Goal: Task Accomplishment & Management: Use online tool/utility

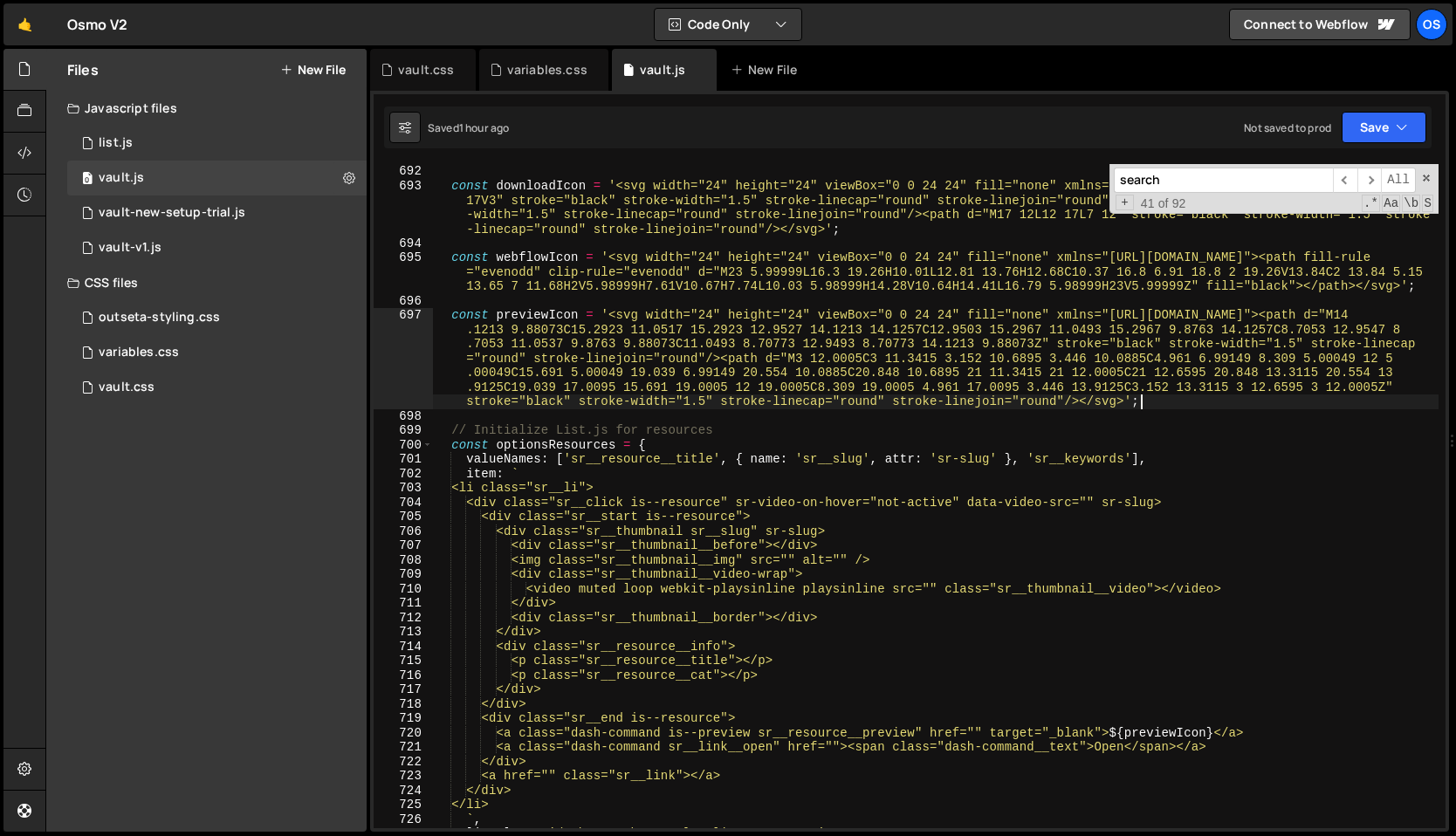
scroll to position [9886, 0]
click at [615, 424] on div "const downloadIcon = '<svg width="24" height="24" viewBox="0 0 24 24" fill="non…" at bounding box center [935, 511] width 1005 height 693
type textarea "// Initialize List.js for resources"
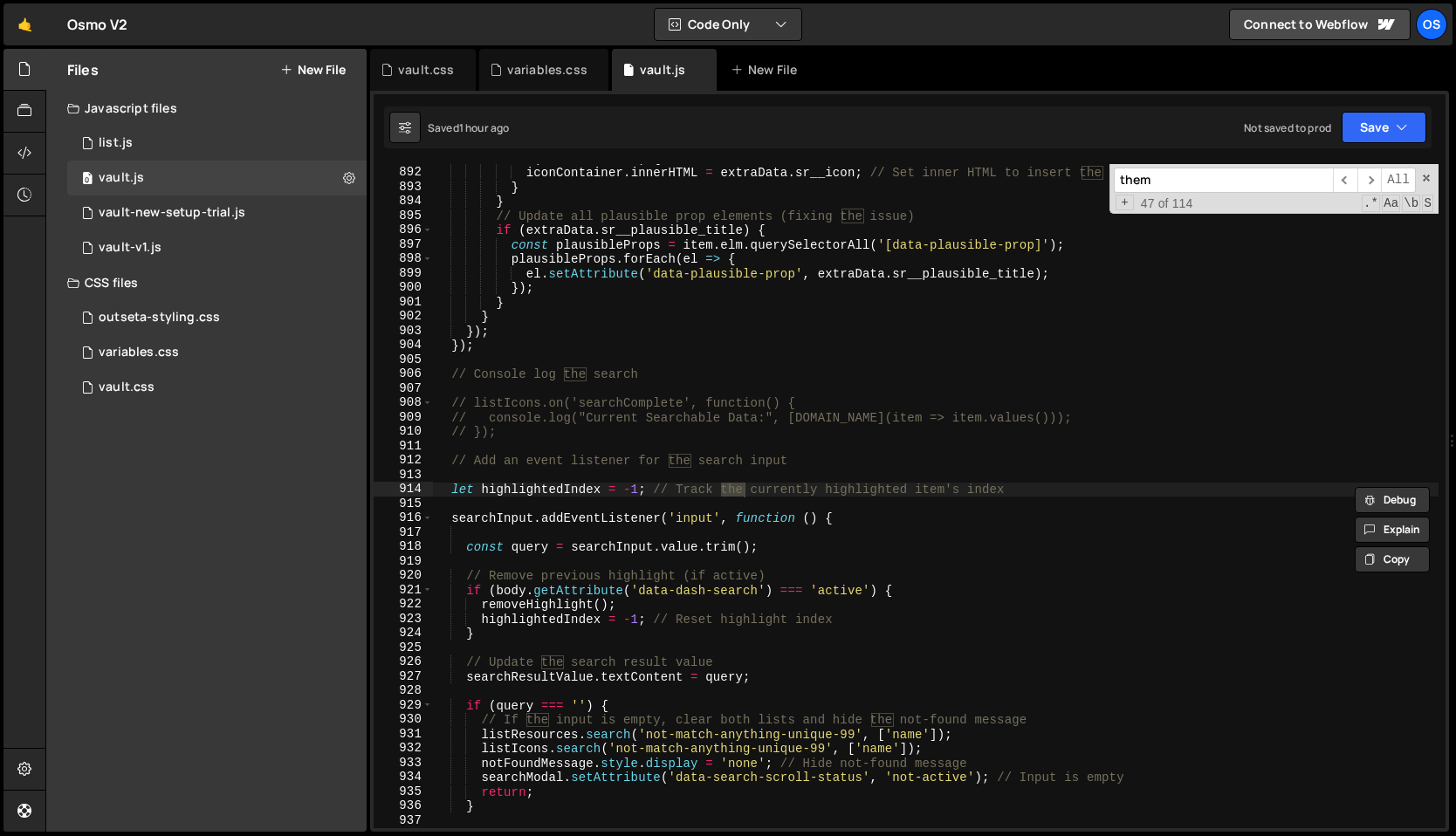
scroll to position [16433, 0]
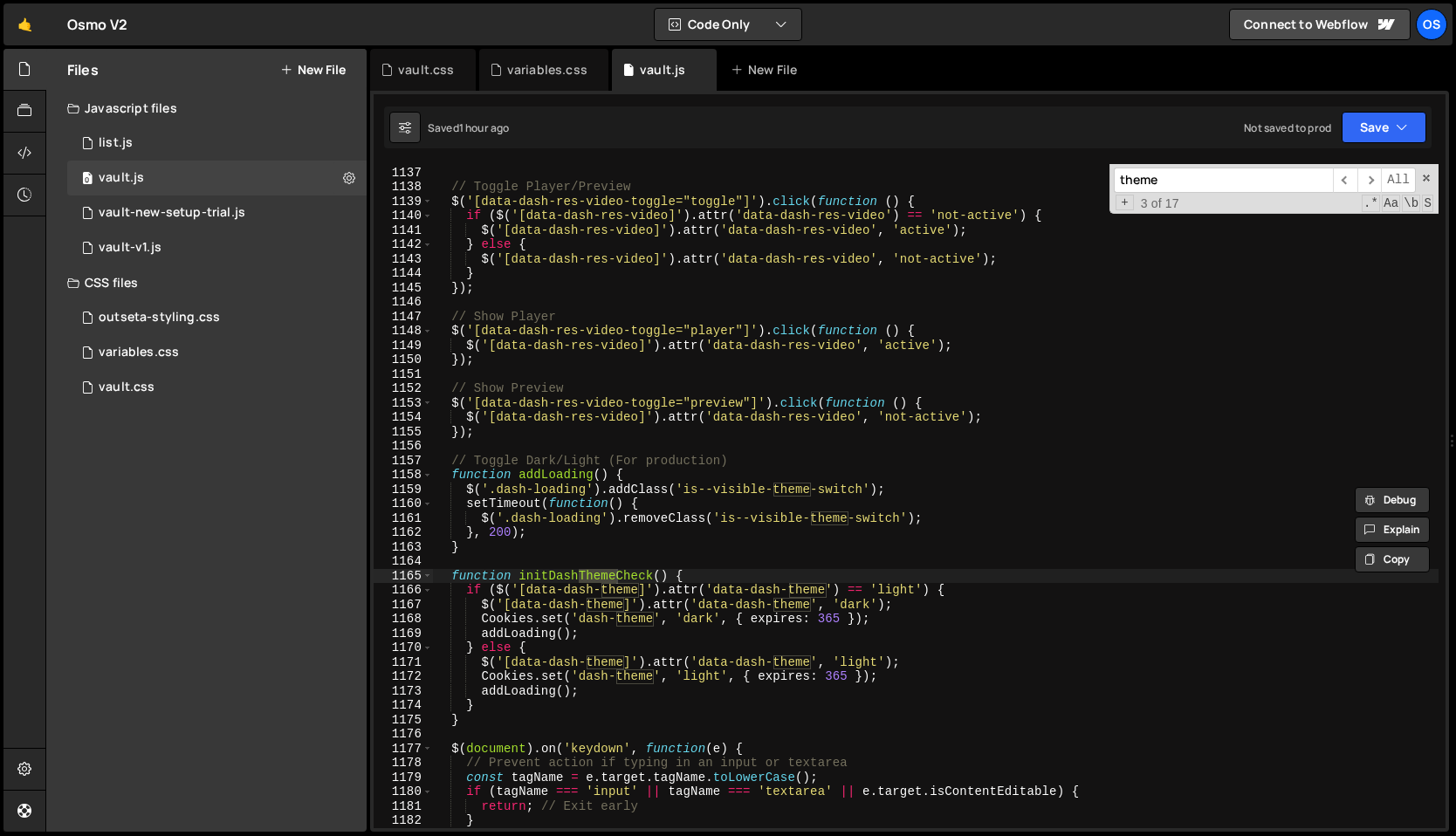
type input "theme"
type textarea "function initDashThemeCheck() {"
click at [600, 578] on div "} // Toggle Player/Preview $ ( '[data-dash-res-video-toggle="toggle"]' ) . clic…" at bounding box center [935, 496] width 1005 height 664
click at [600, 578] on div "} // Toggle Player/Preview $ ( '[data-dash-res-video-toggle="toggle"]' ) . clic…" at bounding box center [935, 497] width 1005 height 693
click at [1201, 167] on div "theme ​ ​ All Replace All + 3 of 17 .* Aa \b S" at bounding box center [1274, 189] width 329 height 49
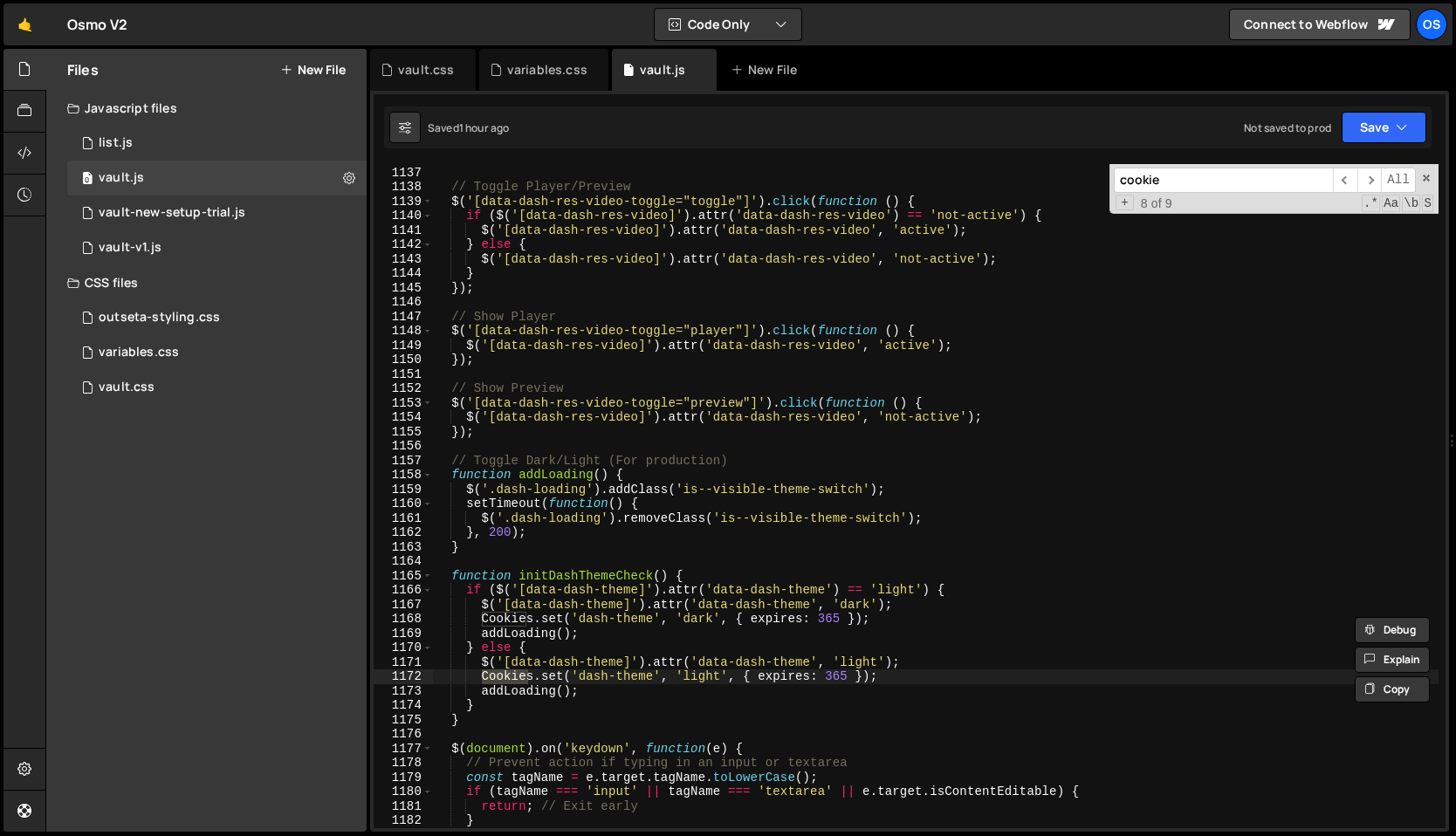
scroll to position [16929, 0]
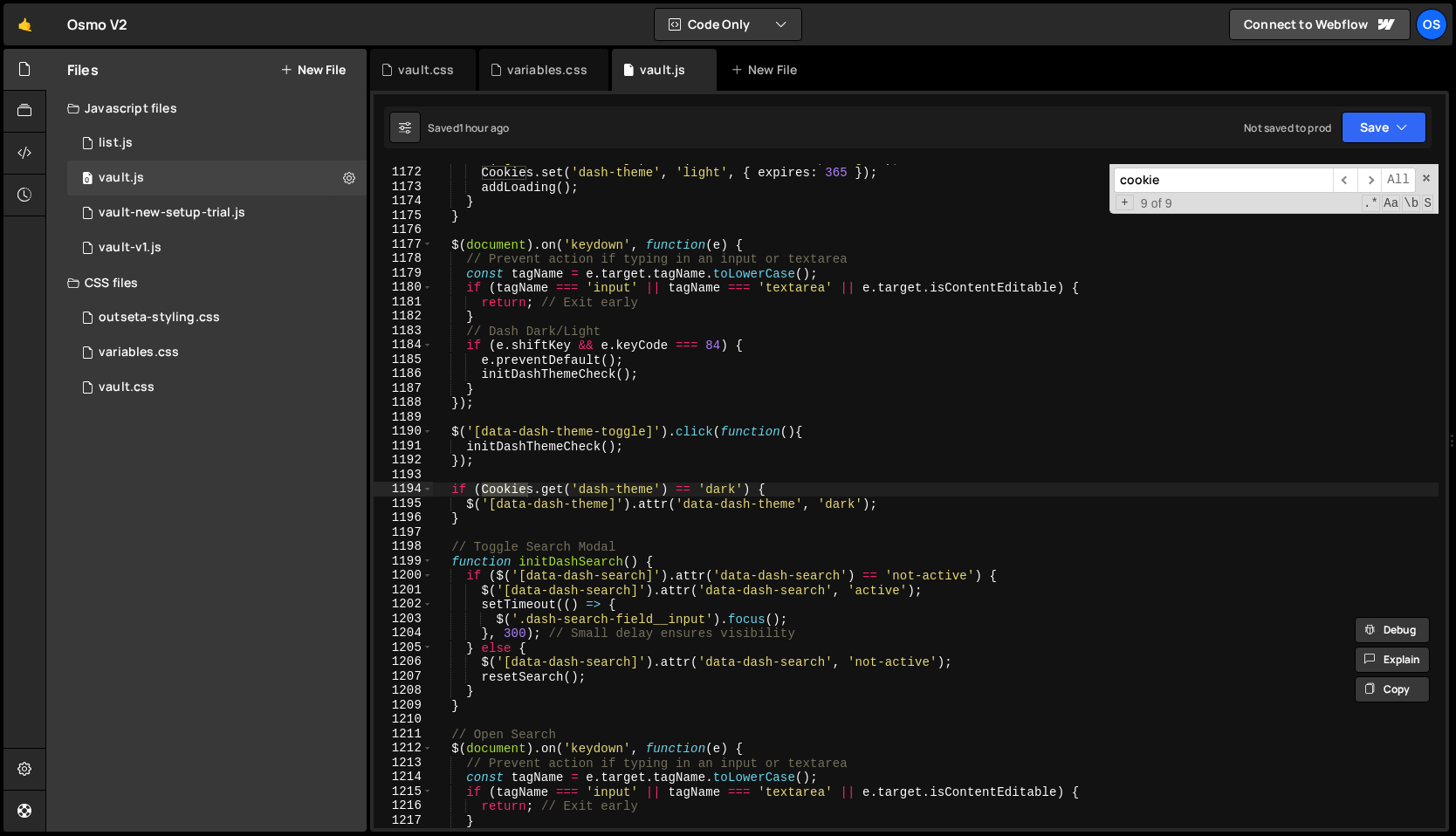
type input "cookie"
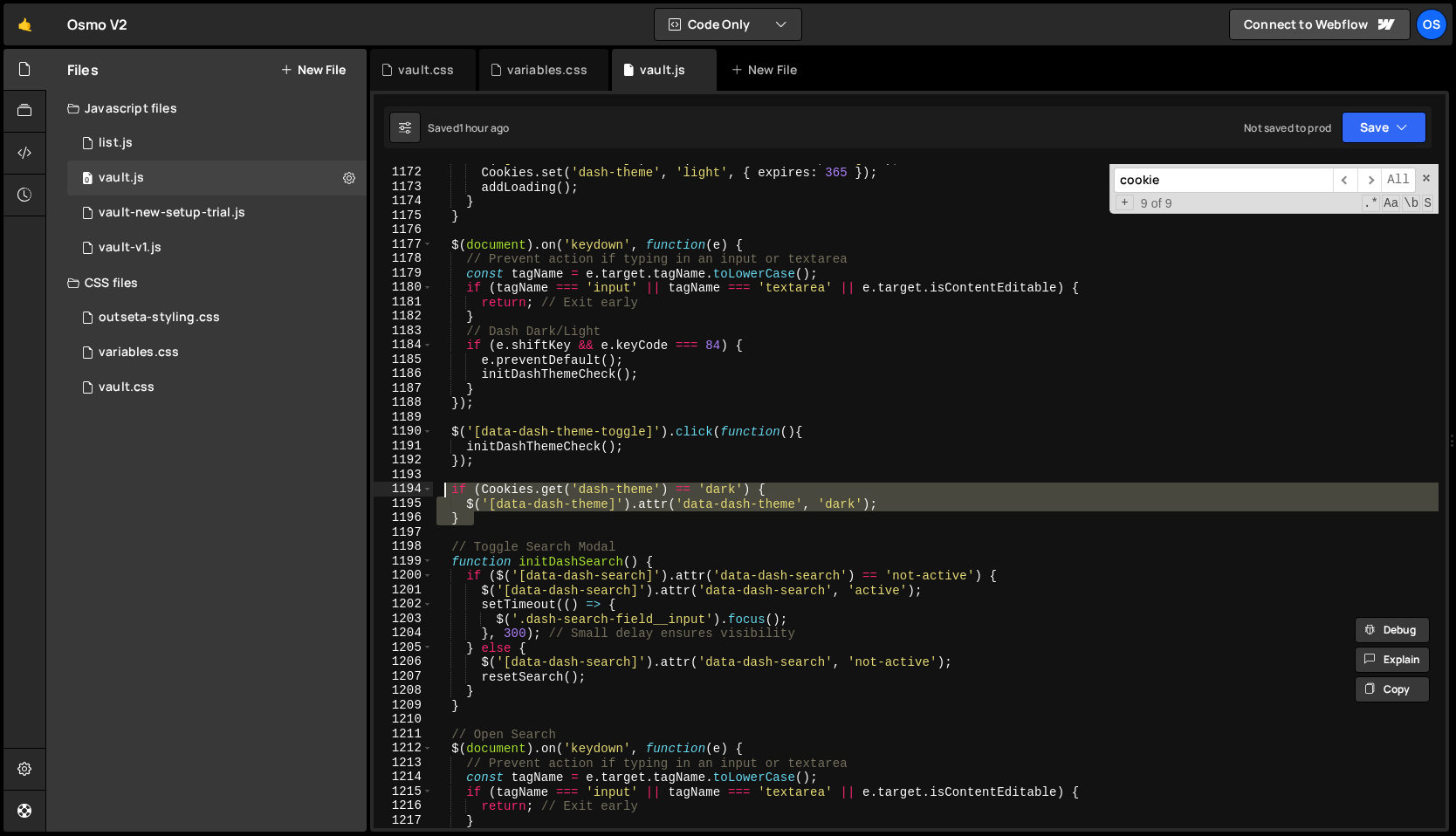
drag, startPoint x: 473, startPoint y: 514, endPoint x: 446, endPoint y: 492, distance: 34.8
click at [446, 492] on div "$ ( '[data-dash-theme]' ) . attr ( 'data-dash-theme' , 'light' ) ; Cookies . se…" at bounding box center [935, 497] width 1005 height 693
click at [554, 497] on div "$ ( '[data-dash-theme]' ) . attr ( 'data-dash-theme' , 'light' ) ; Cookies . se…" at bounding box center [935, 496] width 1005 height 664
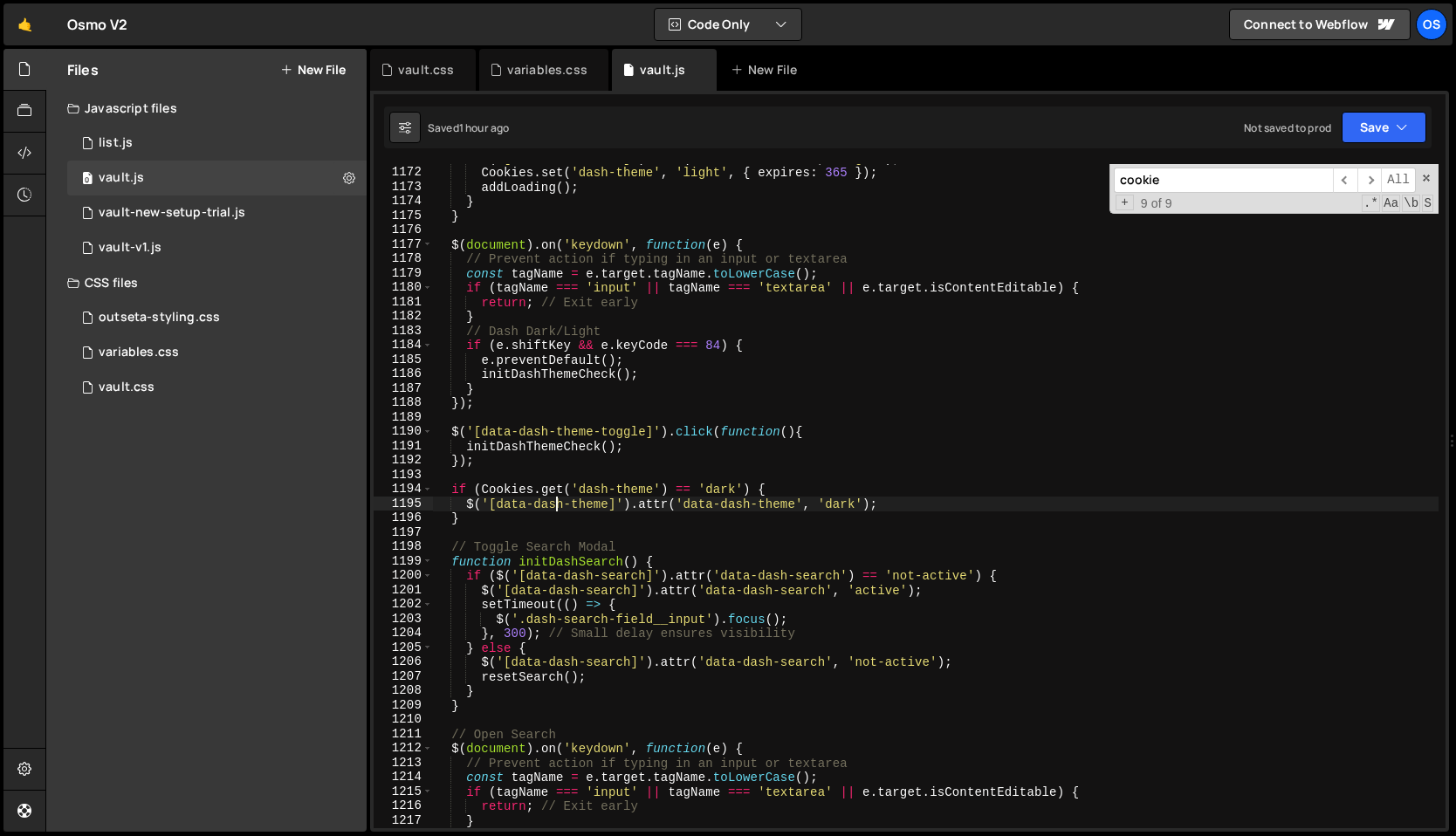
type textarea "}"
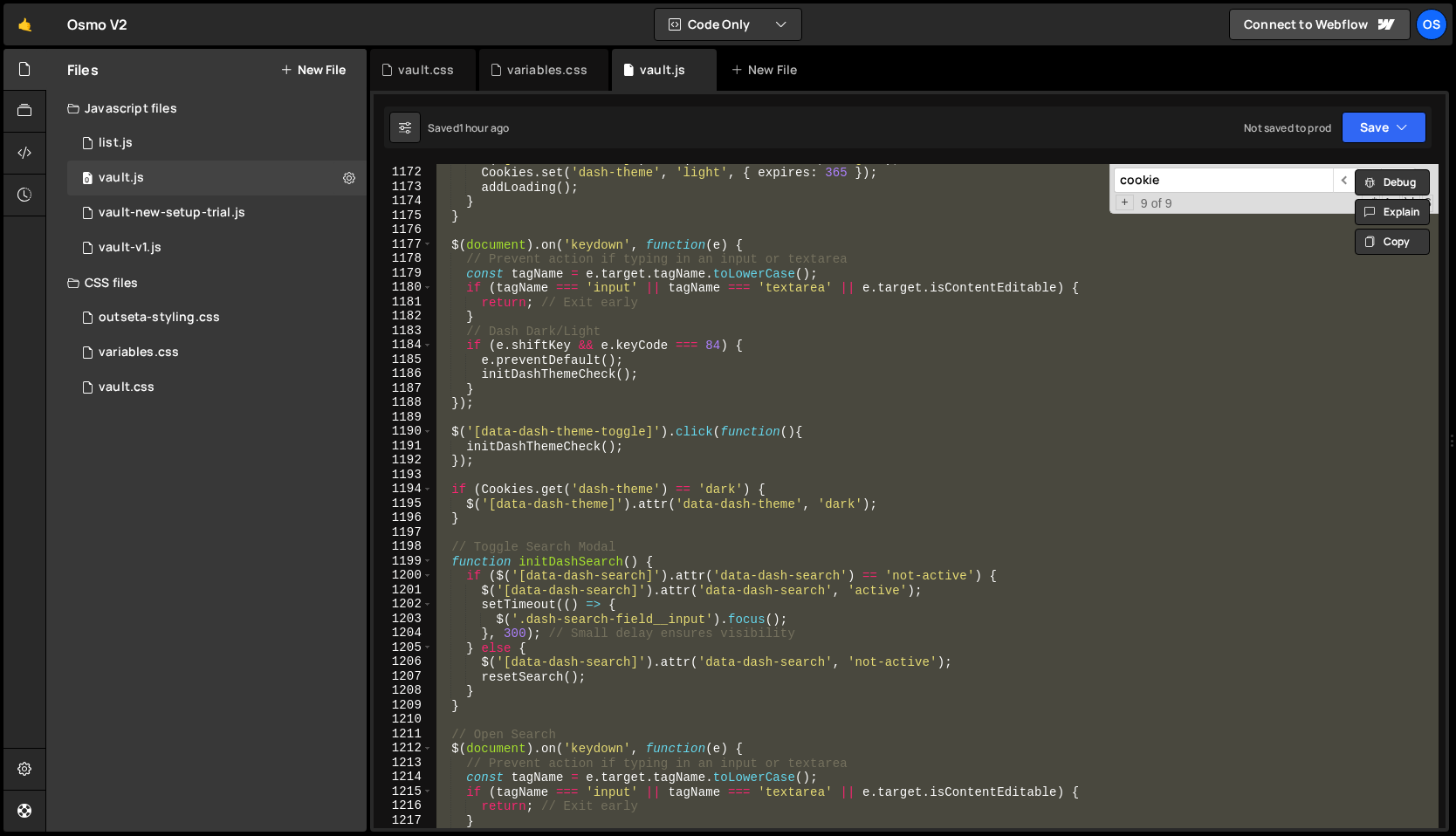
click at [674, 476] on div "$ ( '[data-dash-theme]' ) . attr ( 'data-dash-theme' , 'light' ) ; Cookies . se…" at bounding box center [935, 496] width 1005 height 664
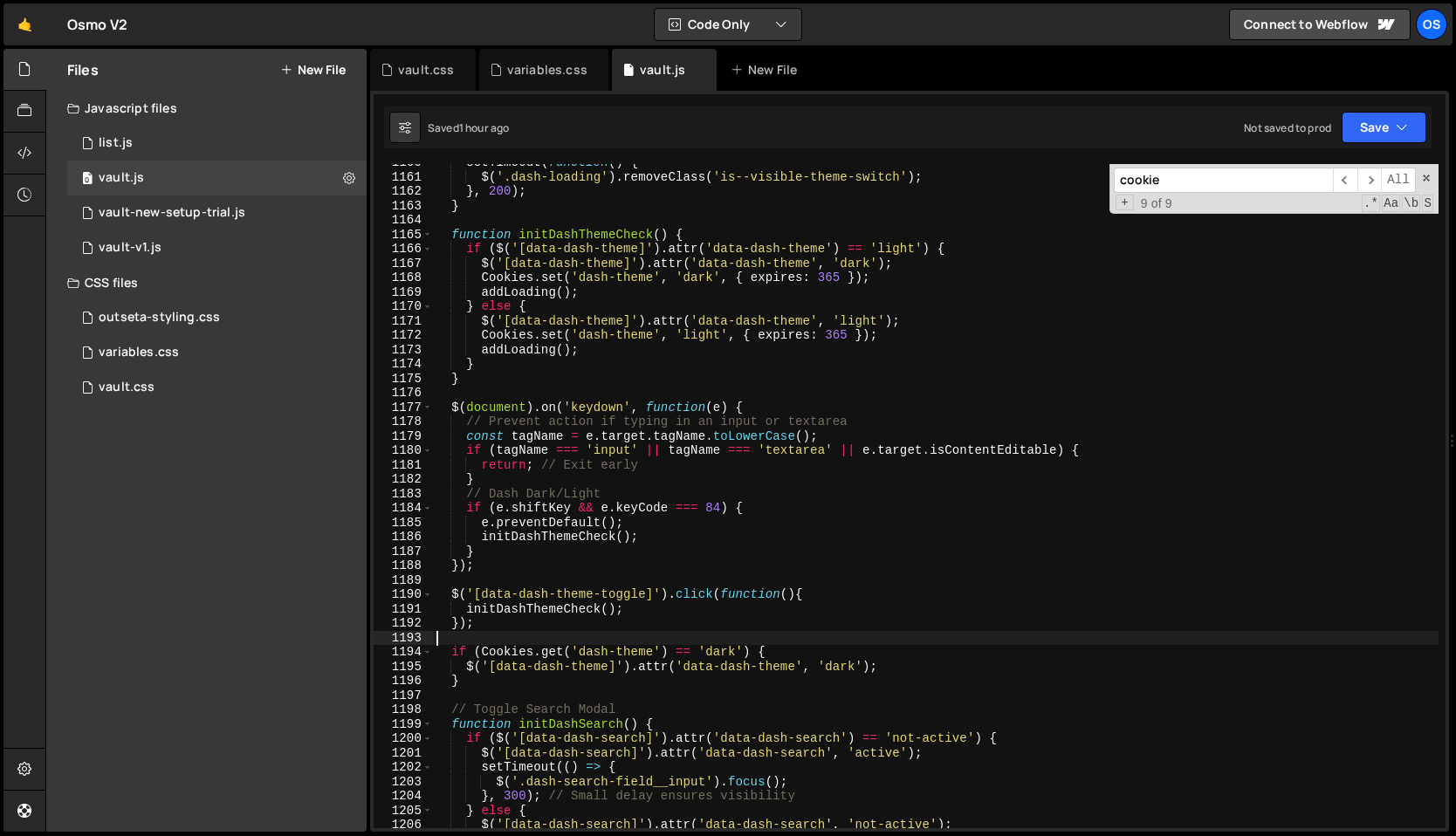
scroll to position [16775, 0]
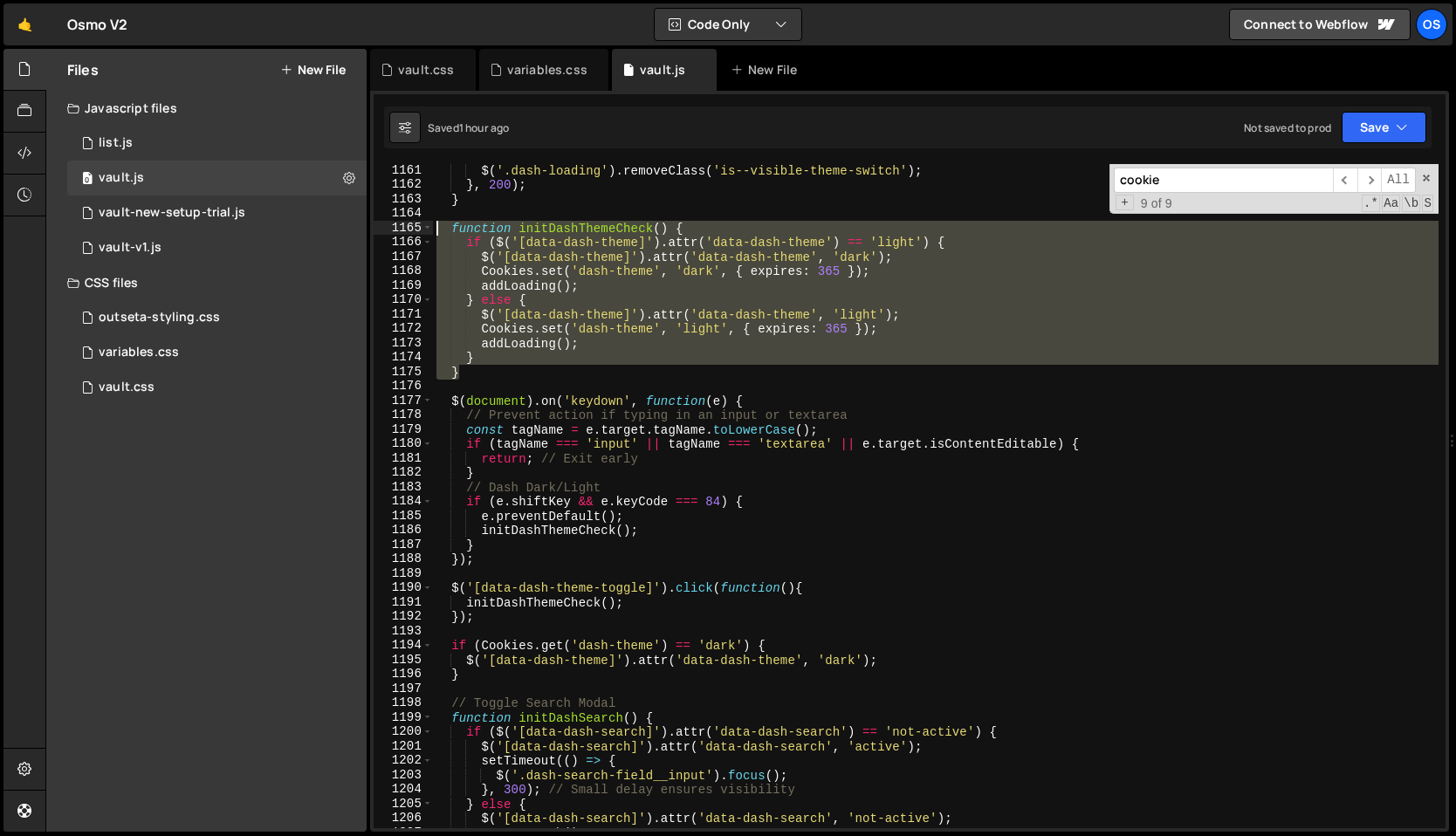
drag, startPoint x: 472, startPoint y: 367, endPoint x: 413, endPoint y: 224, distance: 154.7
click at [413, 224] on div "1161 1162 1163 1164 1165 1166 1167 1168 1169 1170 1171 1172 1173 1174 1175 1176…" at bounding box center [909, 496] width 1072 height 664
click at [617, 521] on div "$ ( '.dash-loading' ) . removeClass ( 'is--visible-theme-switch' ) ; } , 200 ) …" at bounding box center [935, 510] width 1005 height 693
type textarea "e.preventDefault();"
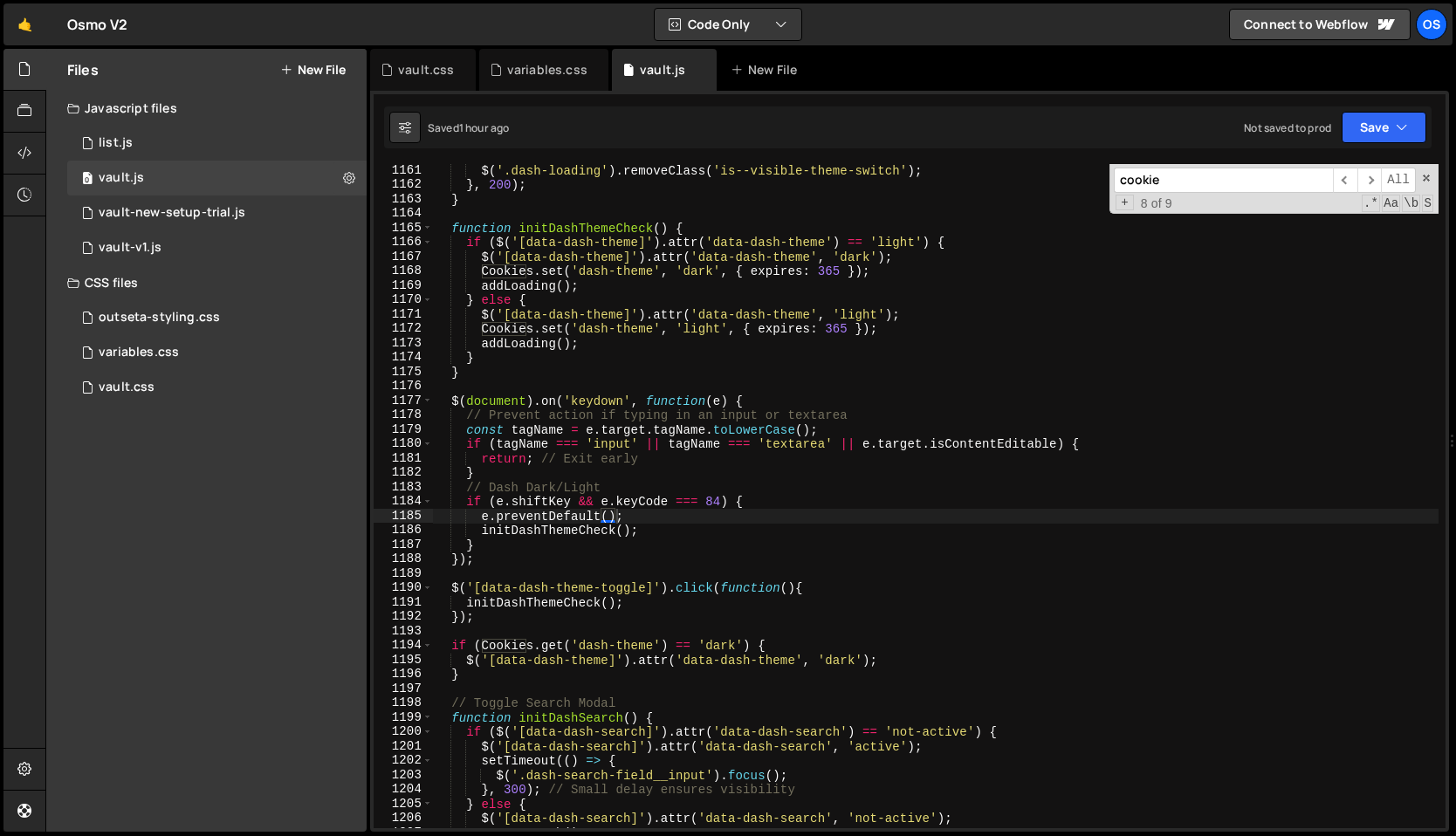
paste input "if (Cookies.get('dash-theme') == 'dark') { $('[data-dash-theme]').attr('data-da…"
type input "if (Cookies.get('dash-theme') == 'dark') { $('[data-dash-theme]').attr('data-da…"
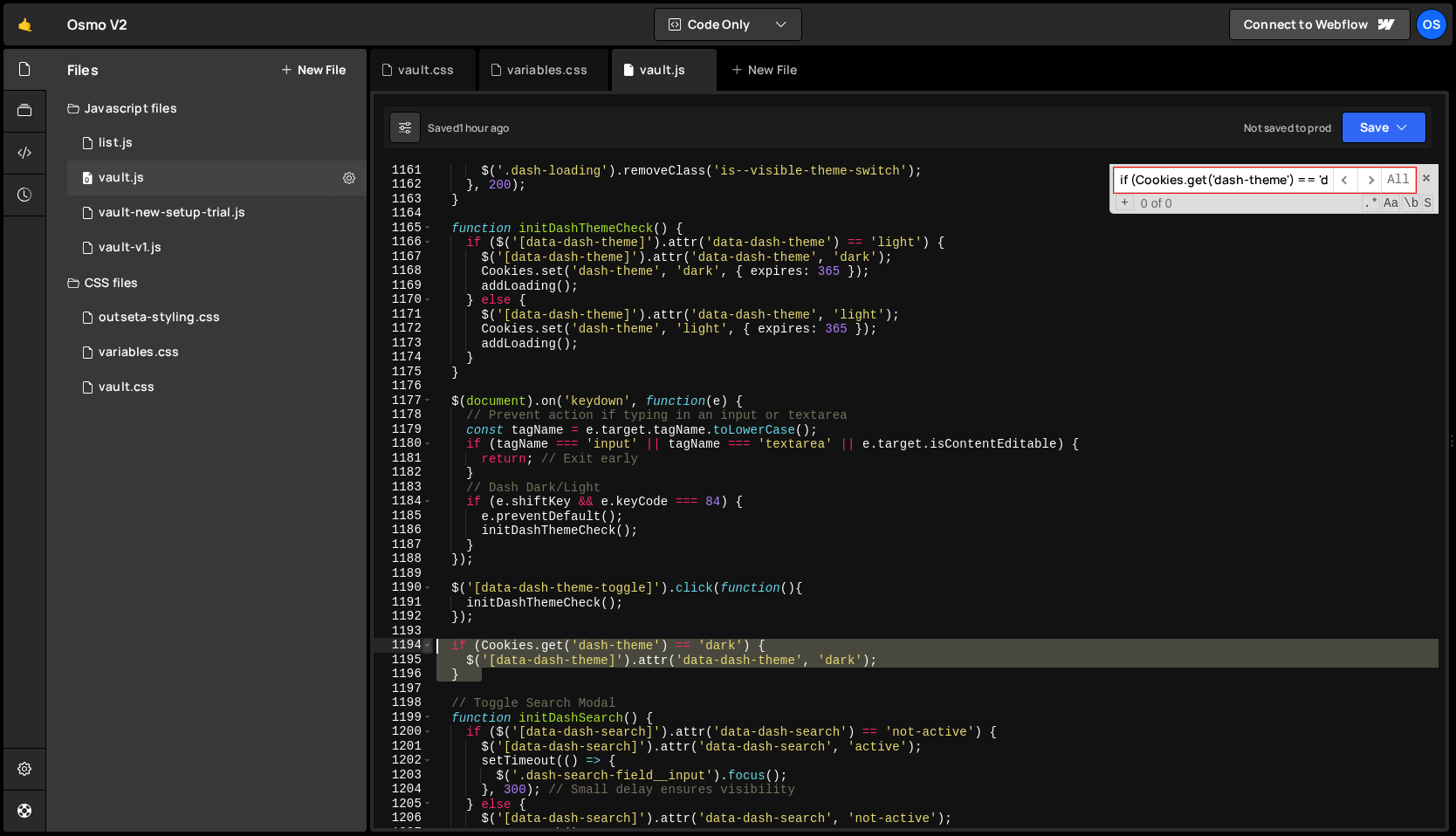
drag, startPoint x: 521, startPoint y: 677, endPoint x: 423, endPoint y: 640, distance: 104.8
click at [423, 640] on div "} 1161 1162 1163 1164 1165 1166 1167 1168 1169 1170 1171 1172 1173 1174 1175 11…" at bounding box center [909, 496] width 1072 height 664
type textarea "if (Cookies.get('dash-theme') == 'dark') { $('[data-dash-theme]').attr('data-da…"
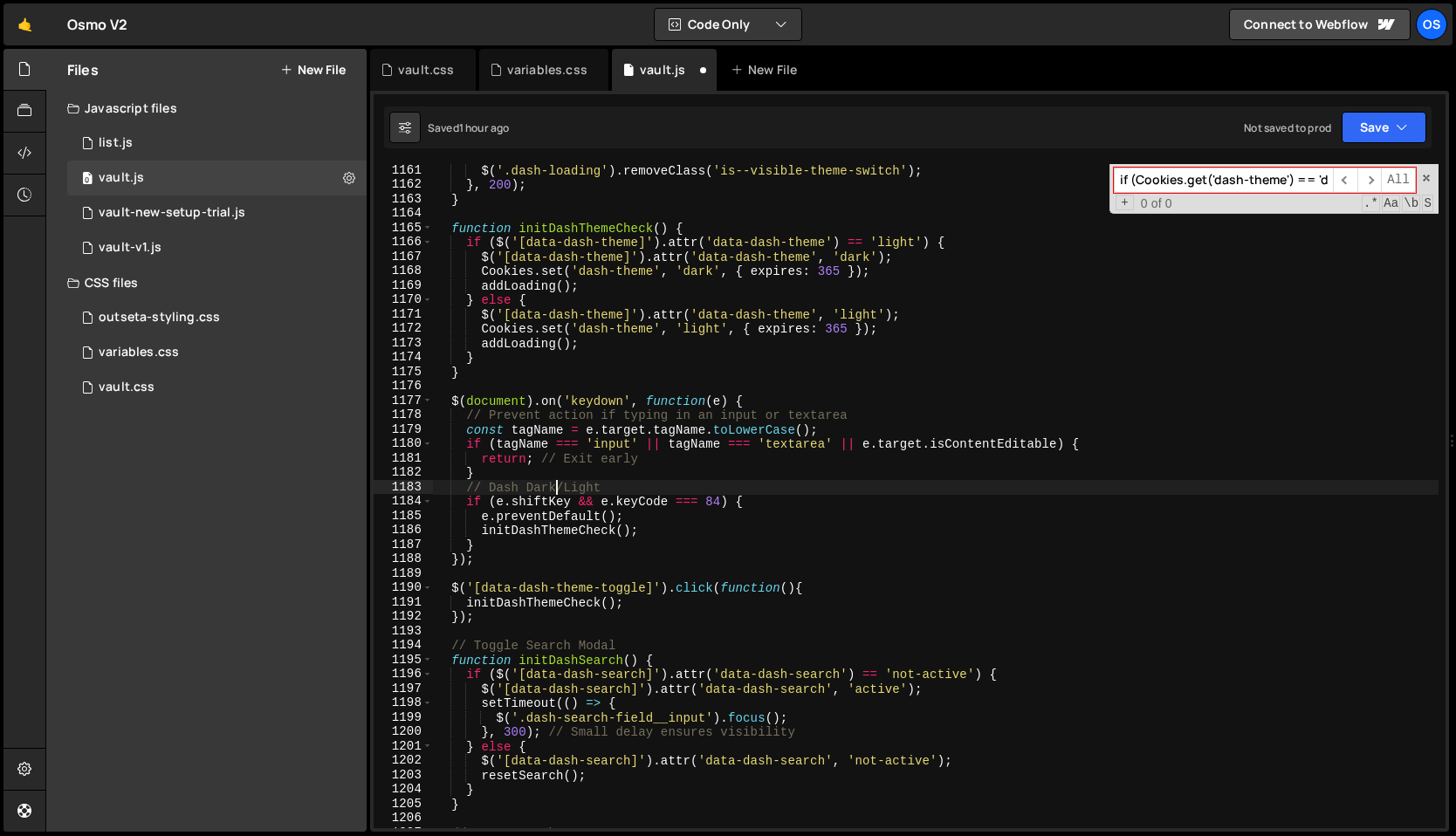
click at [557, 487] on div "$ ( '.dash-loading' ) . removeClass ( 'is--visible-theme-switch' ) ; } , 200 ) …" at bounding box center [935, 510] width 1005 height 693
type textarea "// Dash Dark/Light"
paste input "nitDashThemeCheck"
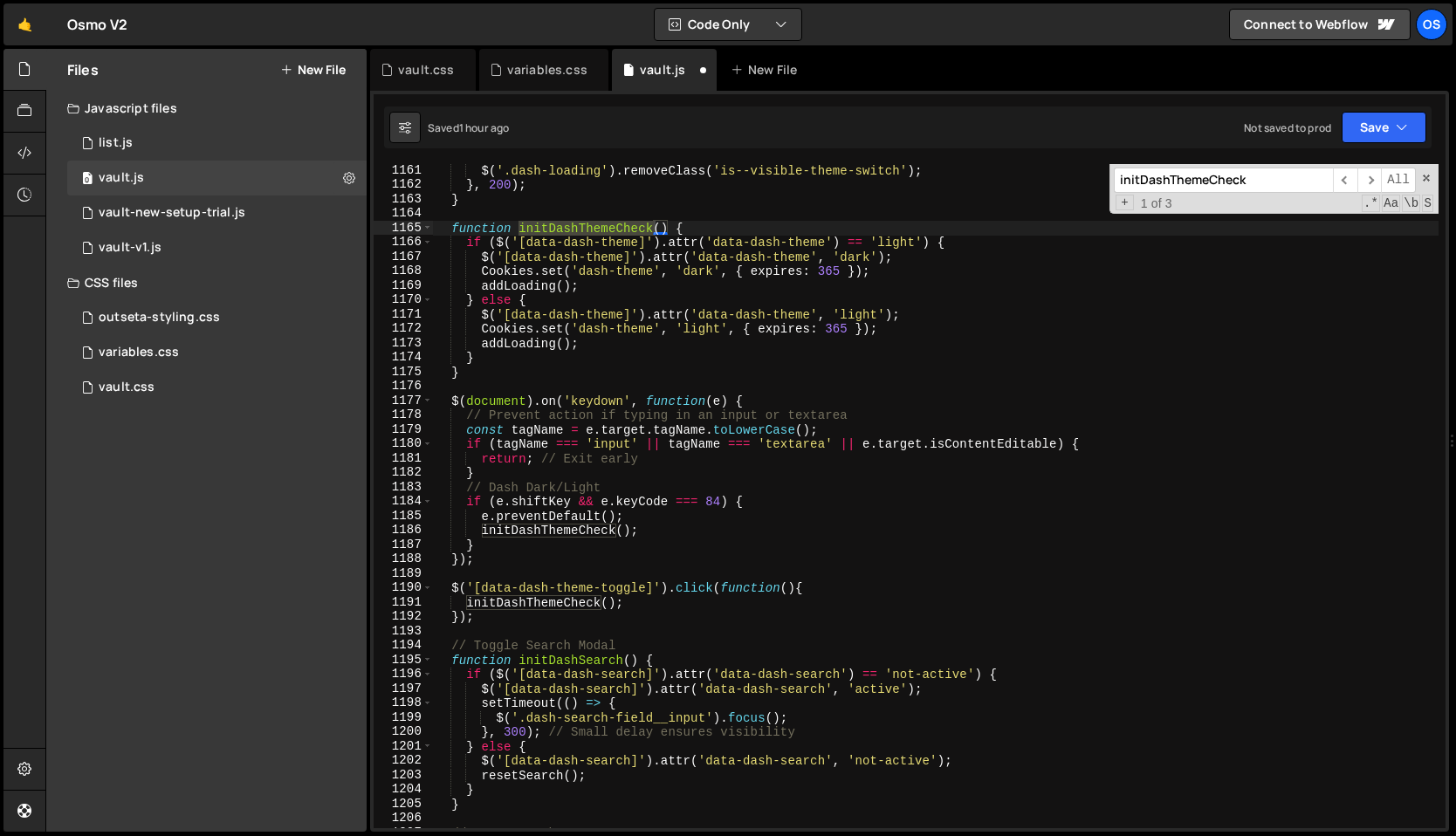
type input "initDashThemeCheck"
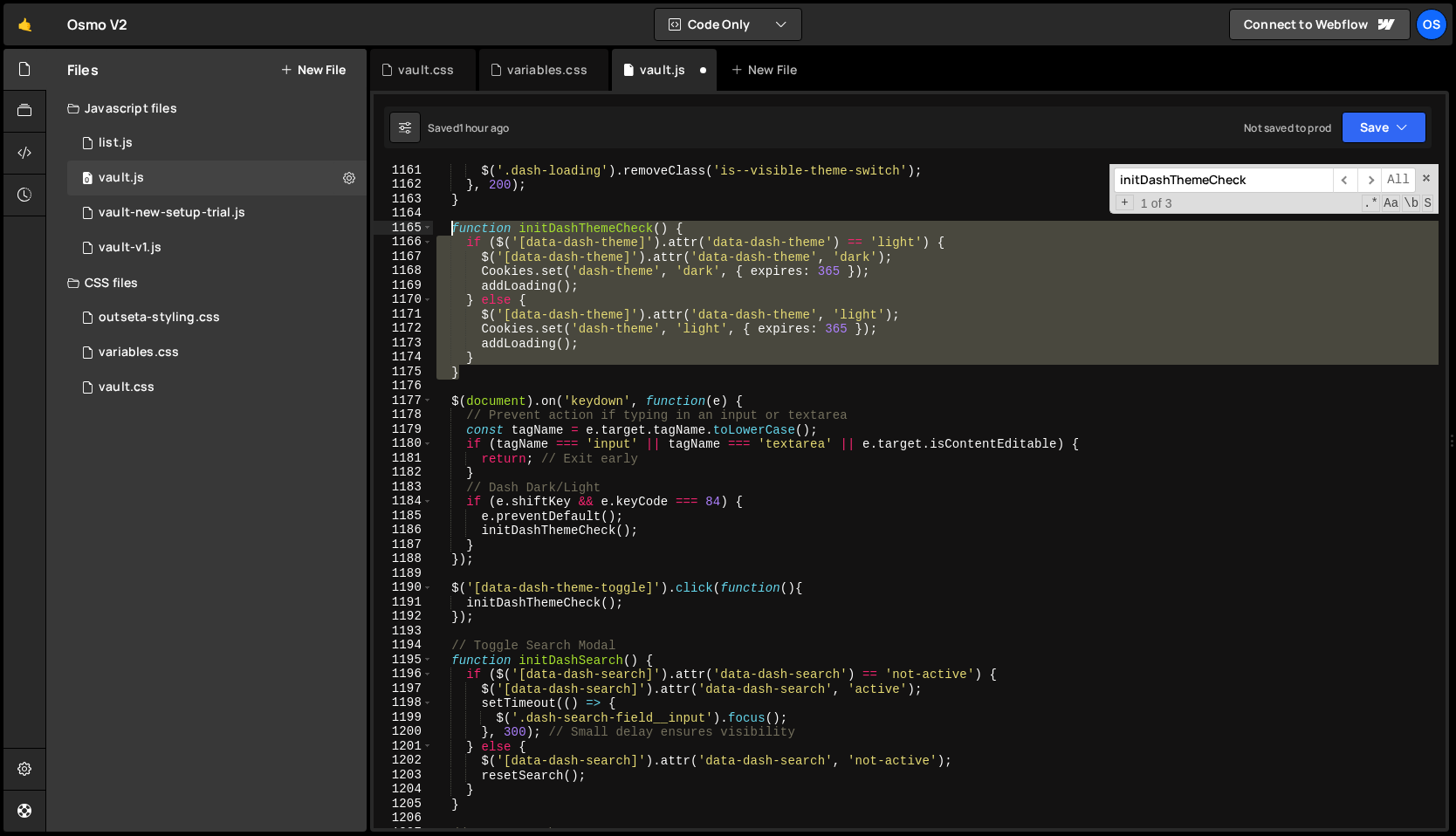
drag, startPoint x: 471, startPoint y: 370, endPoint x: 454, endPoint y: 231, distance: 140.0
click at [454, 231] on div "$ ( '.dash-loading' ) . removeClass ( 'is--visible-theme-switch' ) ; } , 200 ) …" at bounding box center [935, 510] width 1005 height 693
paste textarea "}"
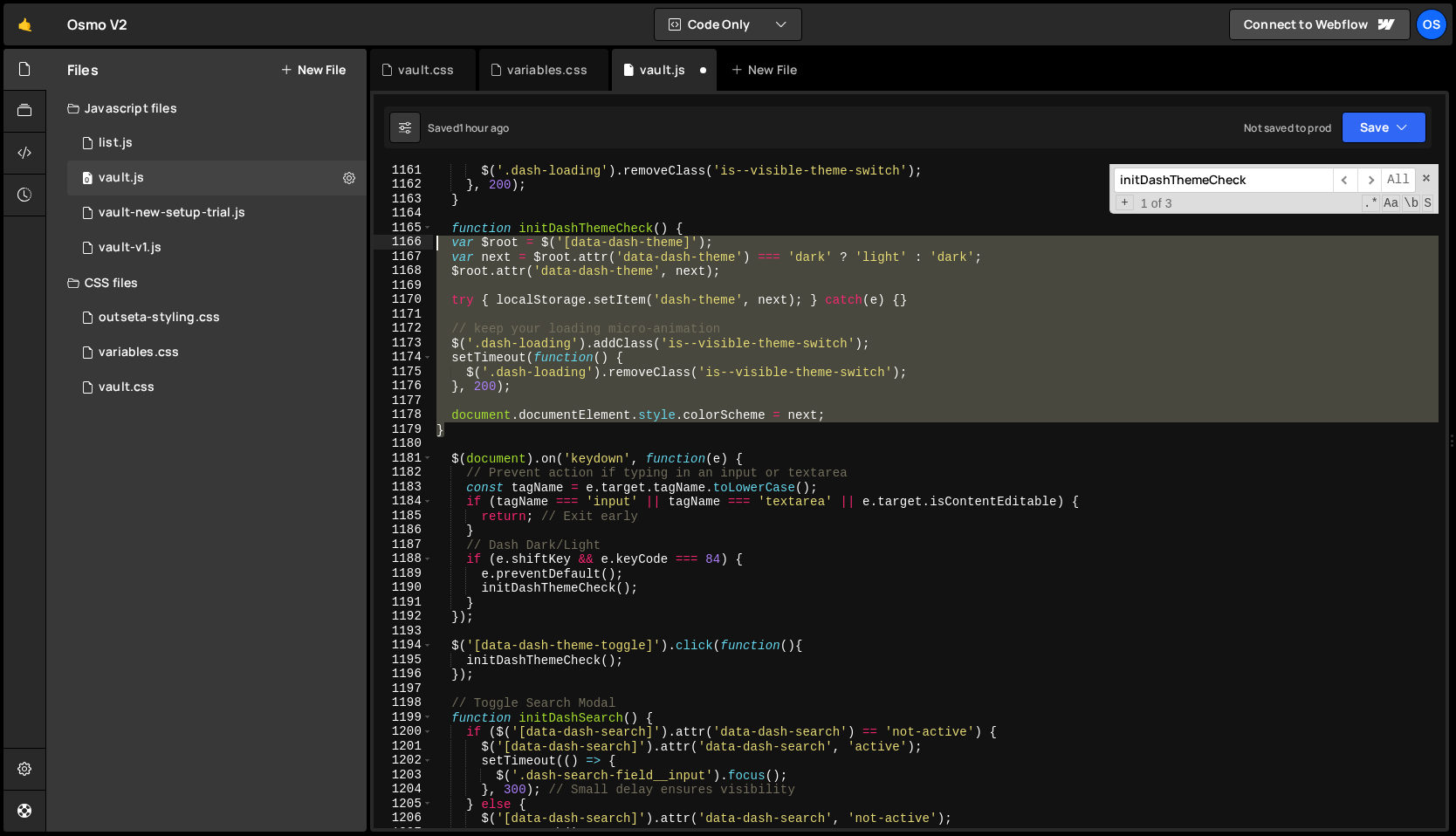
drag, startPoint x: 455, startPoint y: 432, endPoint x: 428, endPoint y: 248, distance: 186.0
click at [428, 248] on div "} 1161 1162 1163 1164 1165 1166 1167 1168 1169 1170 1171 1172 1173 1174 1175 11…" at bounding box center [909, 496] width 1072 height 664
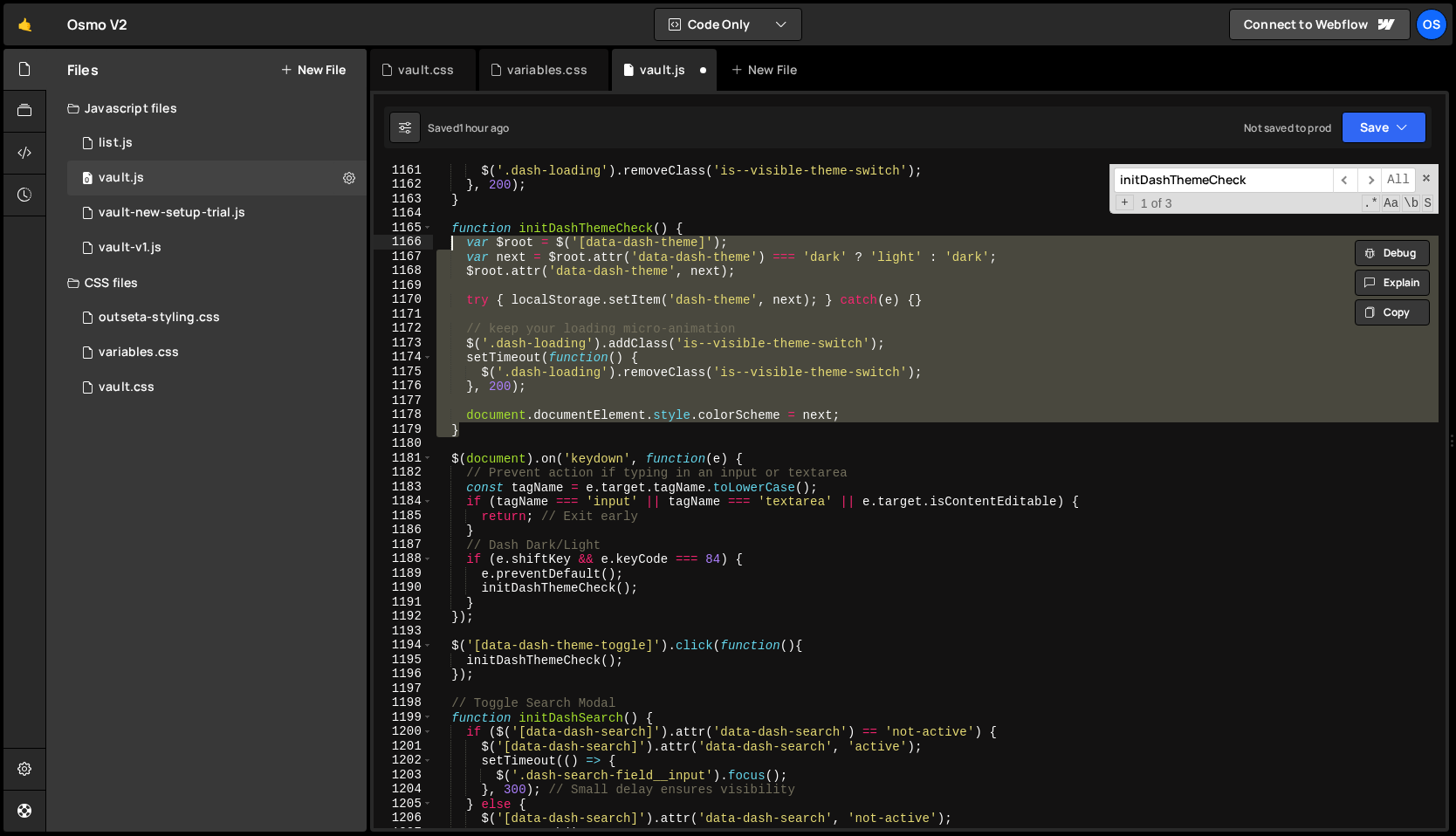
click at [623, 277] on div "$ ( '.dash-loading' ) . removeClass ( 'is--visible-theme-switch' ) ; } , 200 ) …" at bounding box center [935, 496] width 1005 height 664
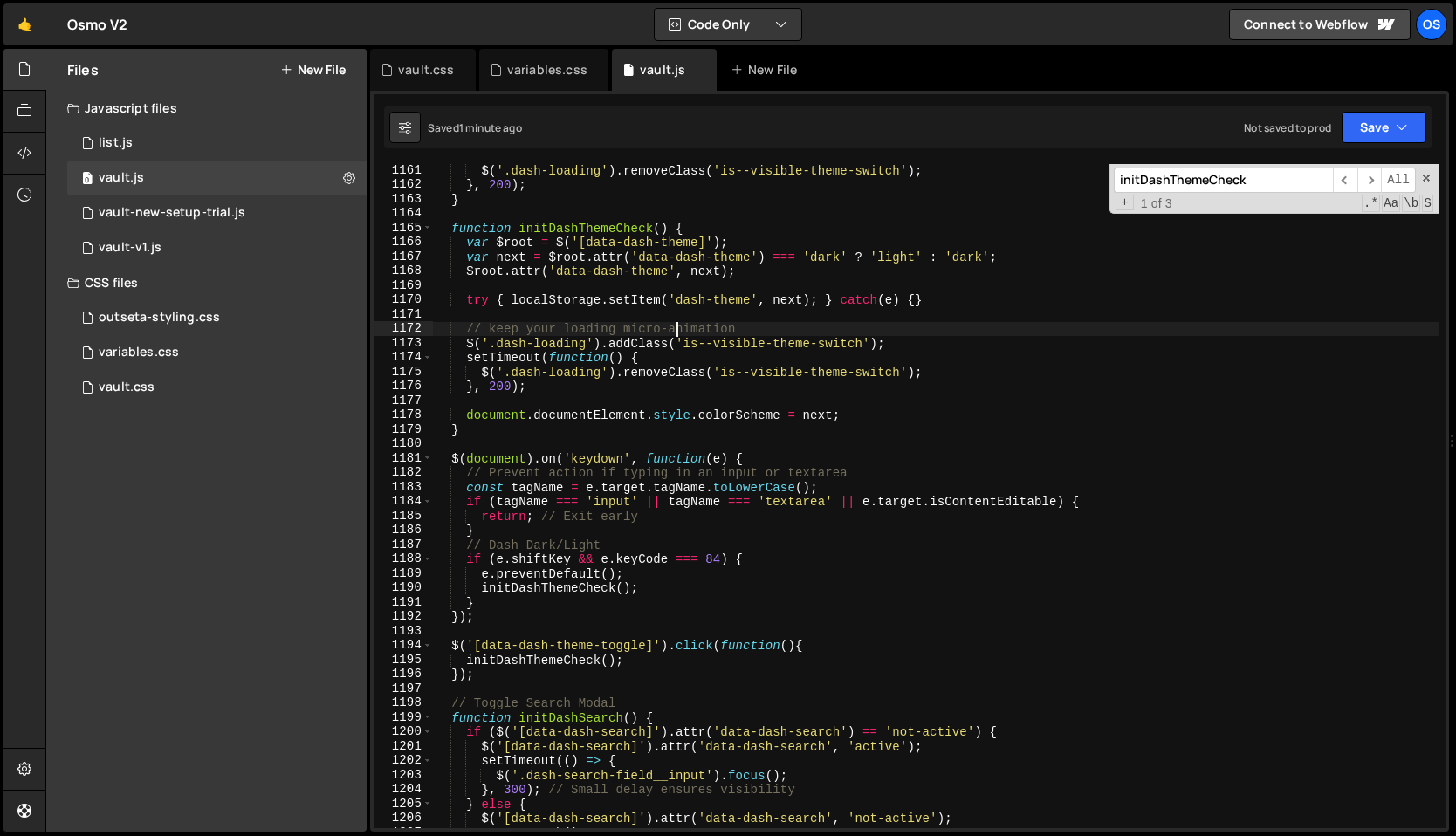
click at [677, 334] on div "$ ( '.dash-loading' ) . removeClass ( 'is--visible-theme-switch' ) ; } , 200 ) …" at bounding box center [935, 510] width 1005 height 693
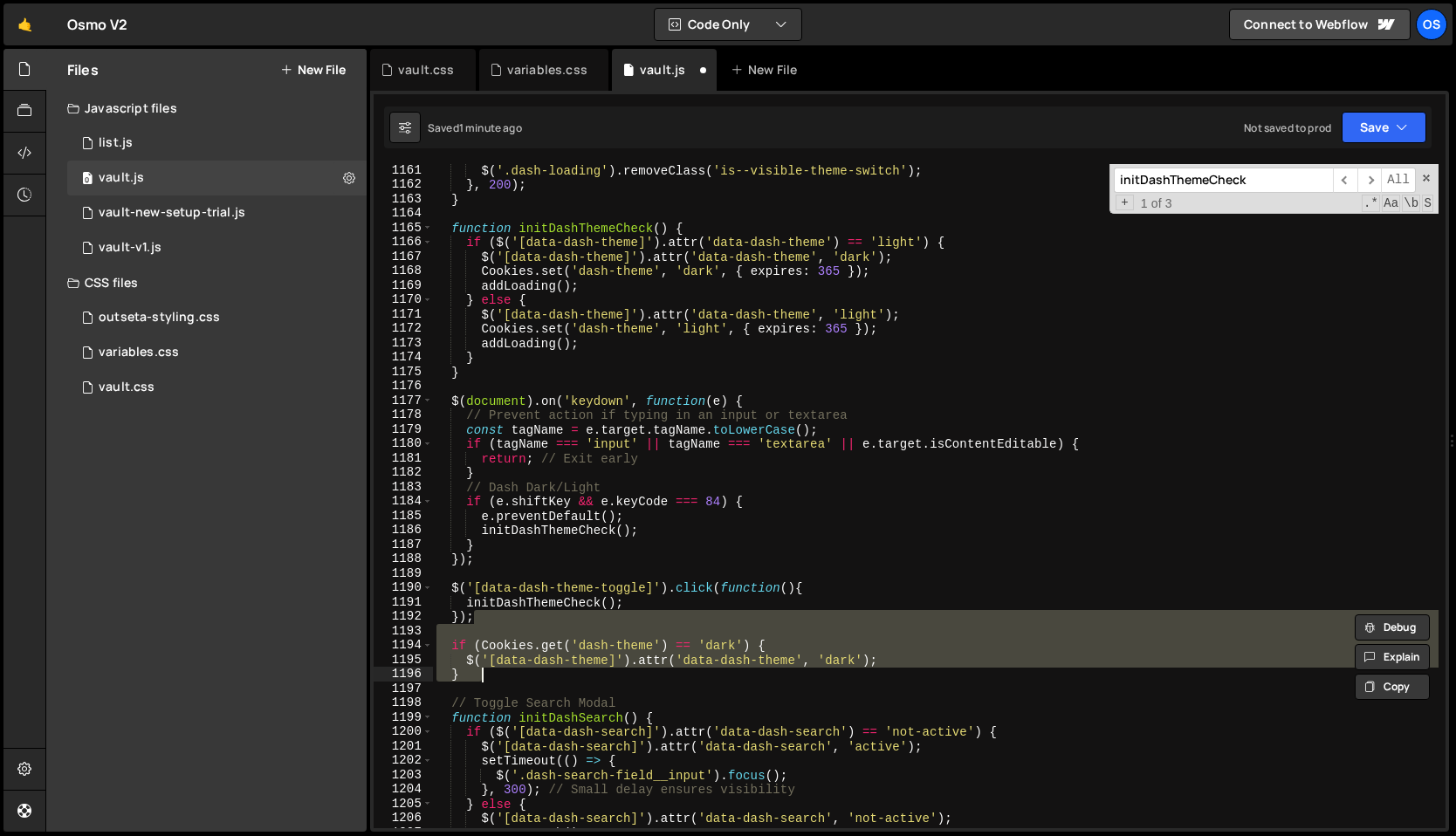
click at [520, 602] on div "$ ( '.dash-loading' ) . removeClass ( 'is--visible-theme-switch' ) ; } , 200 ) …" at bounding box center [935, 510] width 1005 height 693
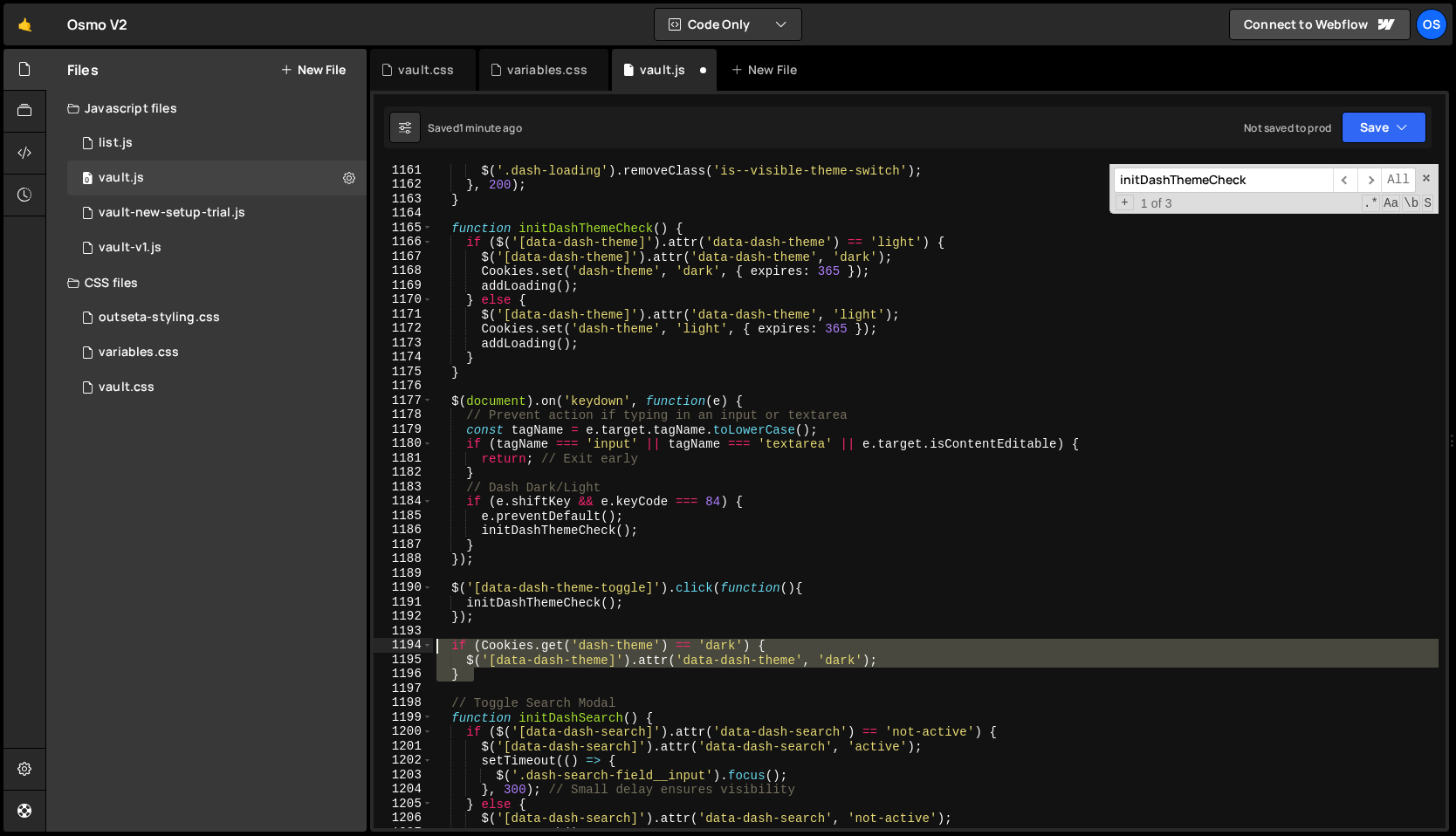
drag, startPoint x: 478, startPoint y: 673, endPoint x: 438, endPoint y: 647, distance: 47.7
click at [438, 647] on div "$ ( '.dash-loading' ) . removeClass ( 'is--visible-theme-switch' ) ; } , 200 ) …" at bounding box center [935, 510] width 1005 height 693
type textarea "// if (Cookies.get('dash-theme') == 'dark') { // $('[data-dash-theme]').attr('d…"
click at [421, 70] on div "vault.css" at bounding box center [426, 69] width 56 height 17
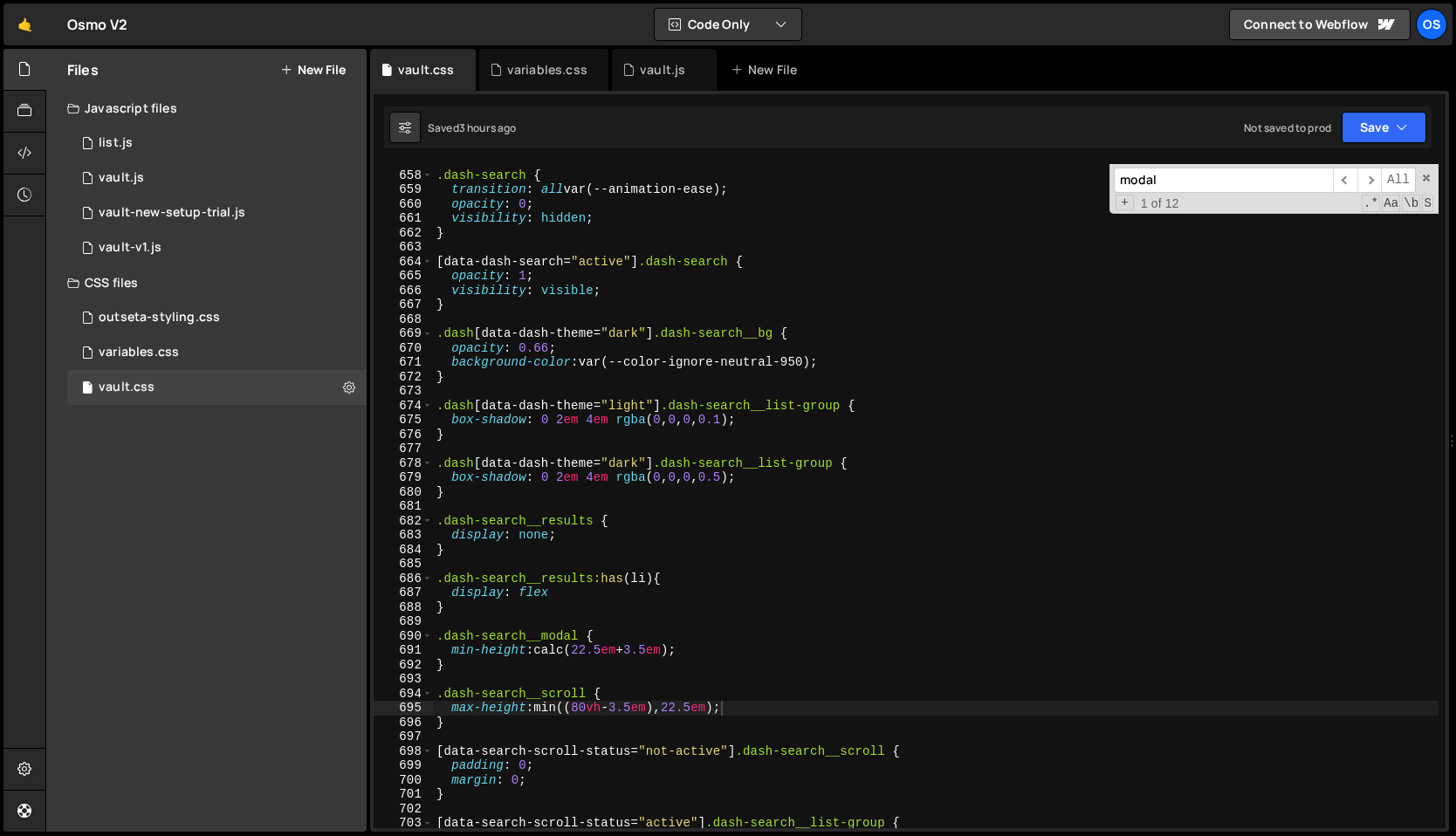
type textarea "opacity: 0.66;"
click at [563, 355] on div ".dash-search { transition : all var(--animation-ease) ; opacity : 0 ; visibilit…" at bounding box center [1298, 647] width 1730 height 986
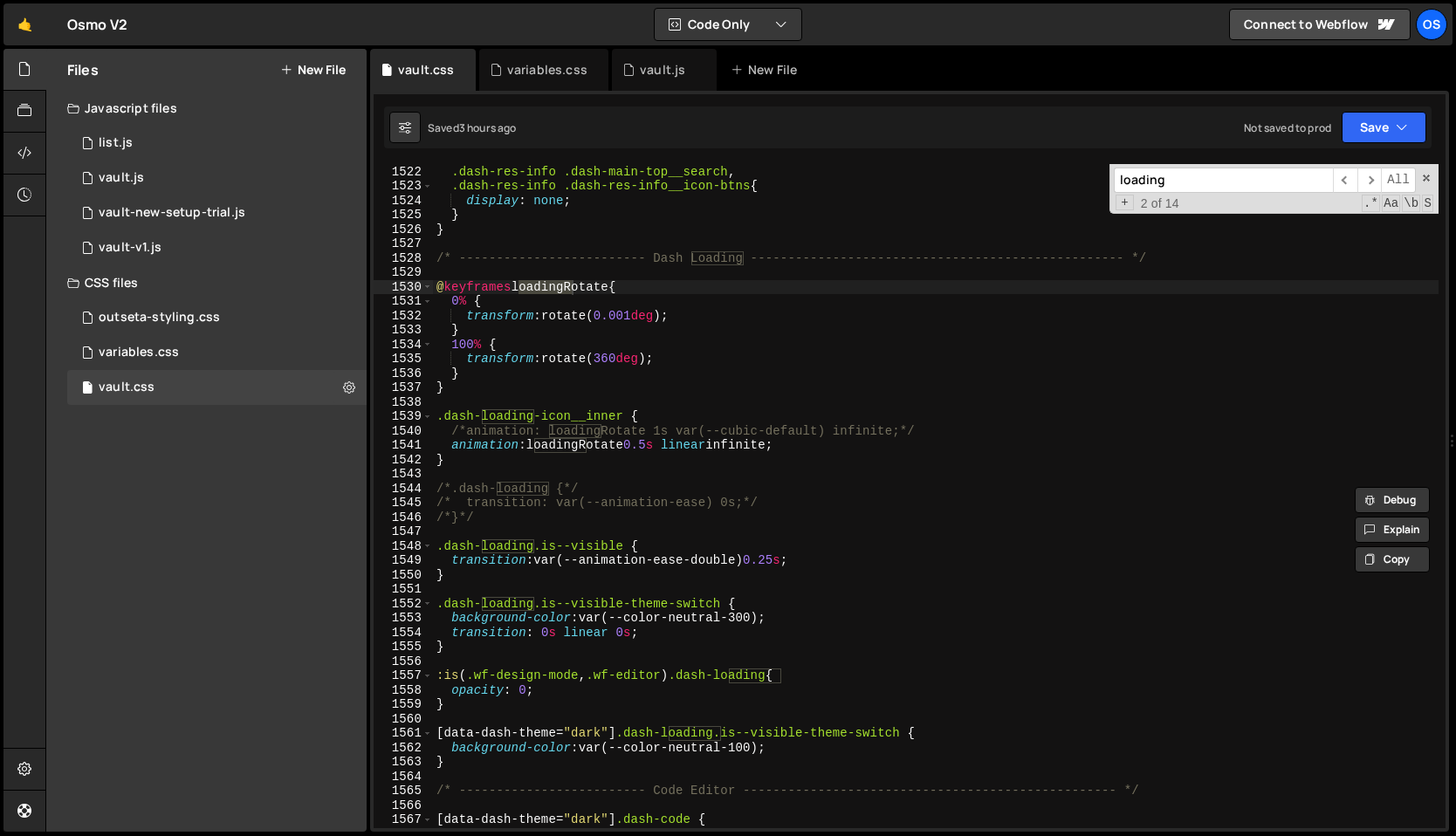
scroll to position [17444, 0]
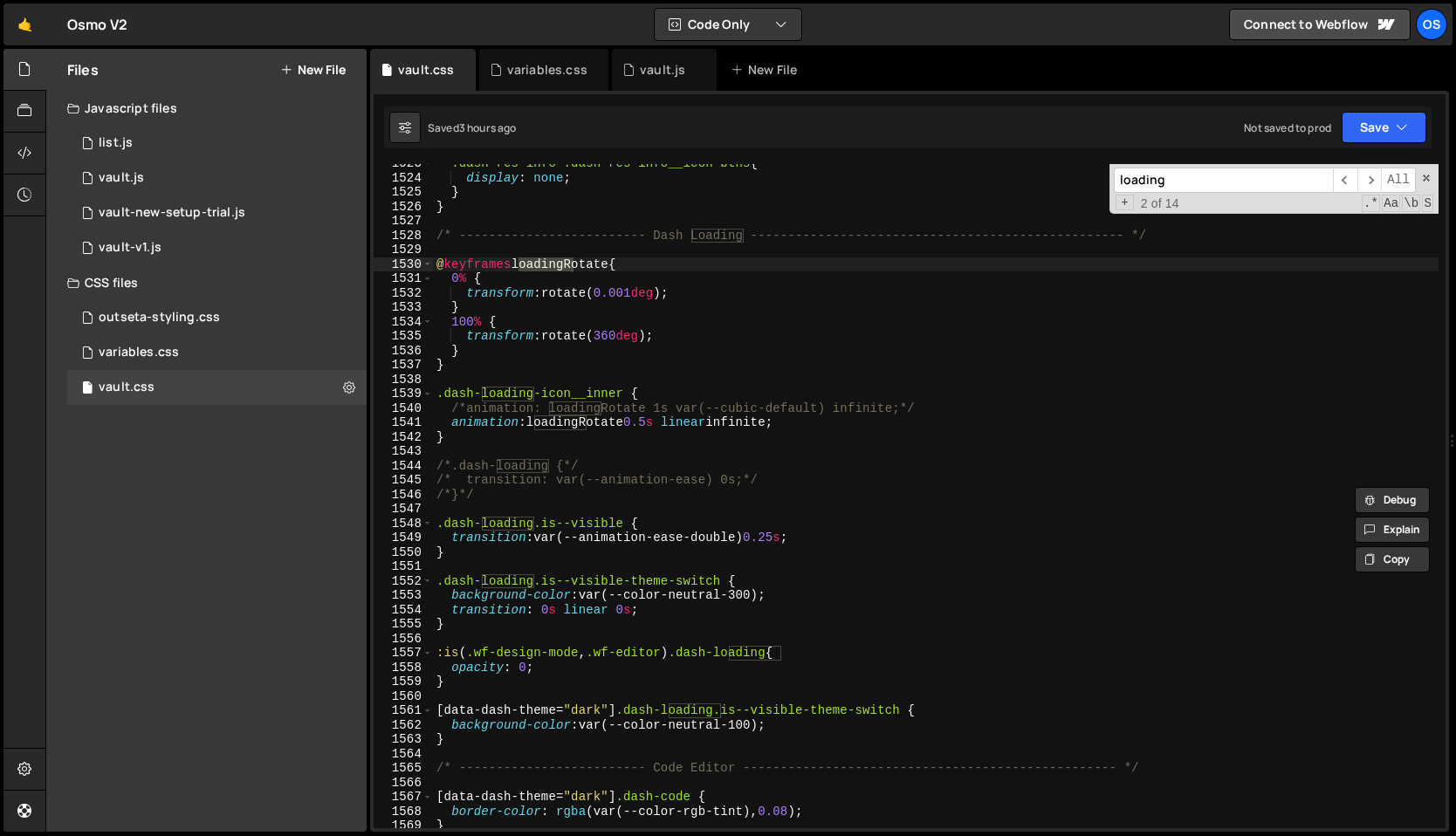
type input "loading"
type textarea "}"
click at [516, 363] on div ".dash-res-info .dash-res-info__icon-btns { display : none ; } } /* ------------…" at bounding box center [935, 503] width 1005 height 693
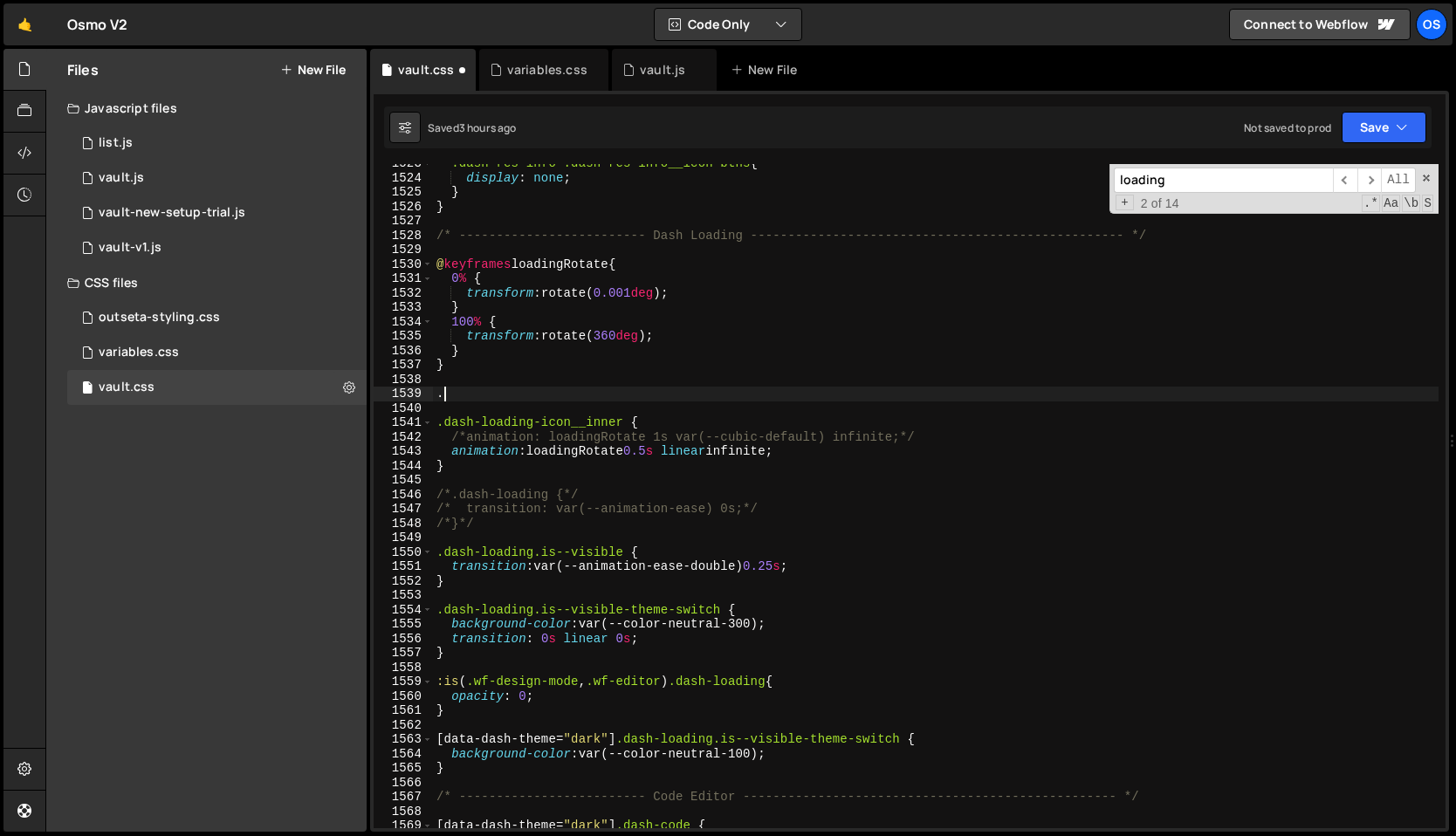
paste textarea ".dash-loading-icon"
type textarea "..dash-loading-icon {}"
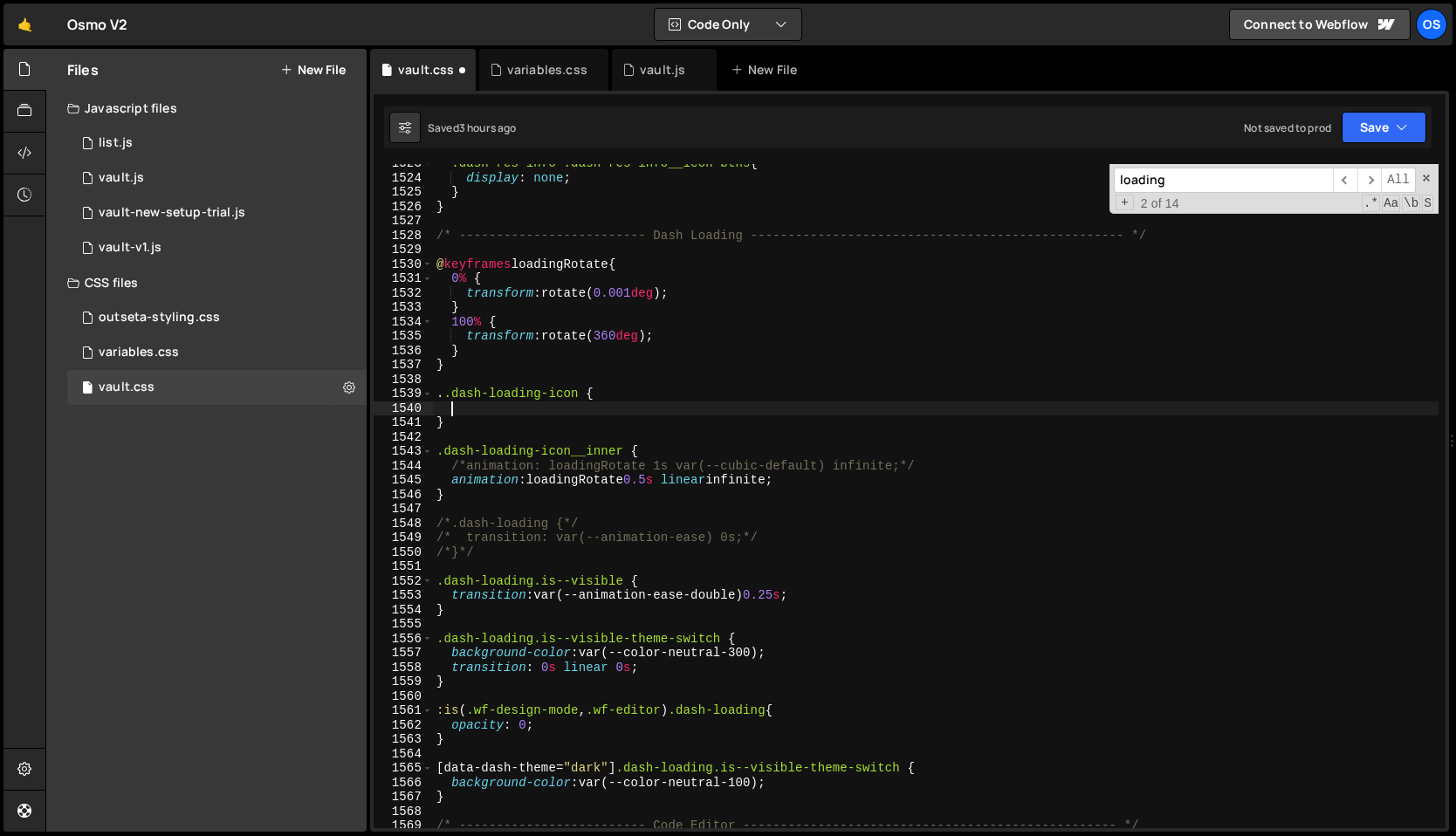
click at [449, 401] on div ".dash-res-info .dash-res-info__icon-btns { display : none ; } } /* ------------…" at bounding box center [935, 503] width 1005 height 693
type textarea ".dash-loading-icon {"
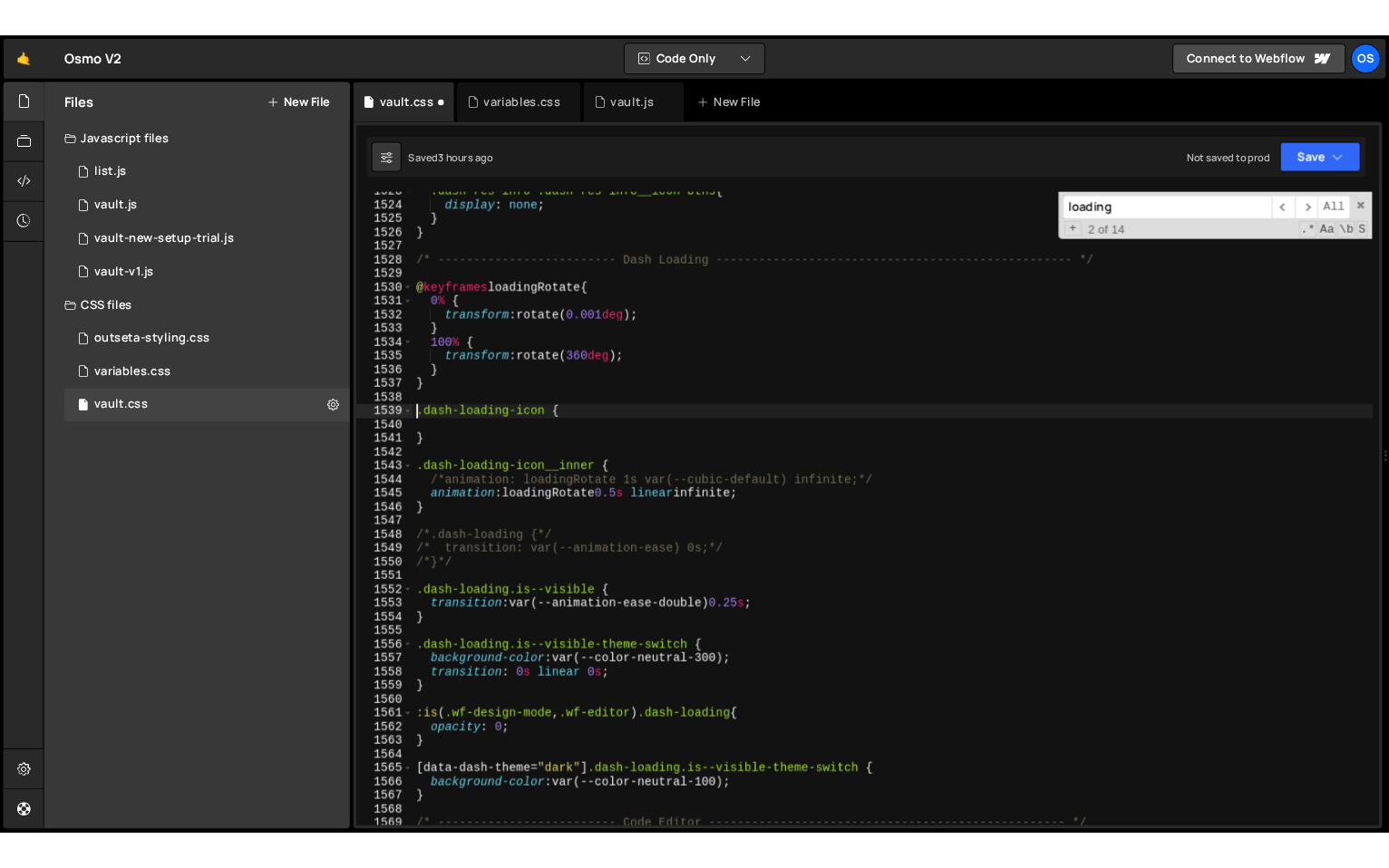
scroll to position [18076, 0]
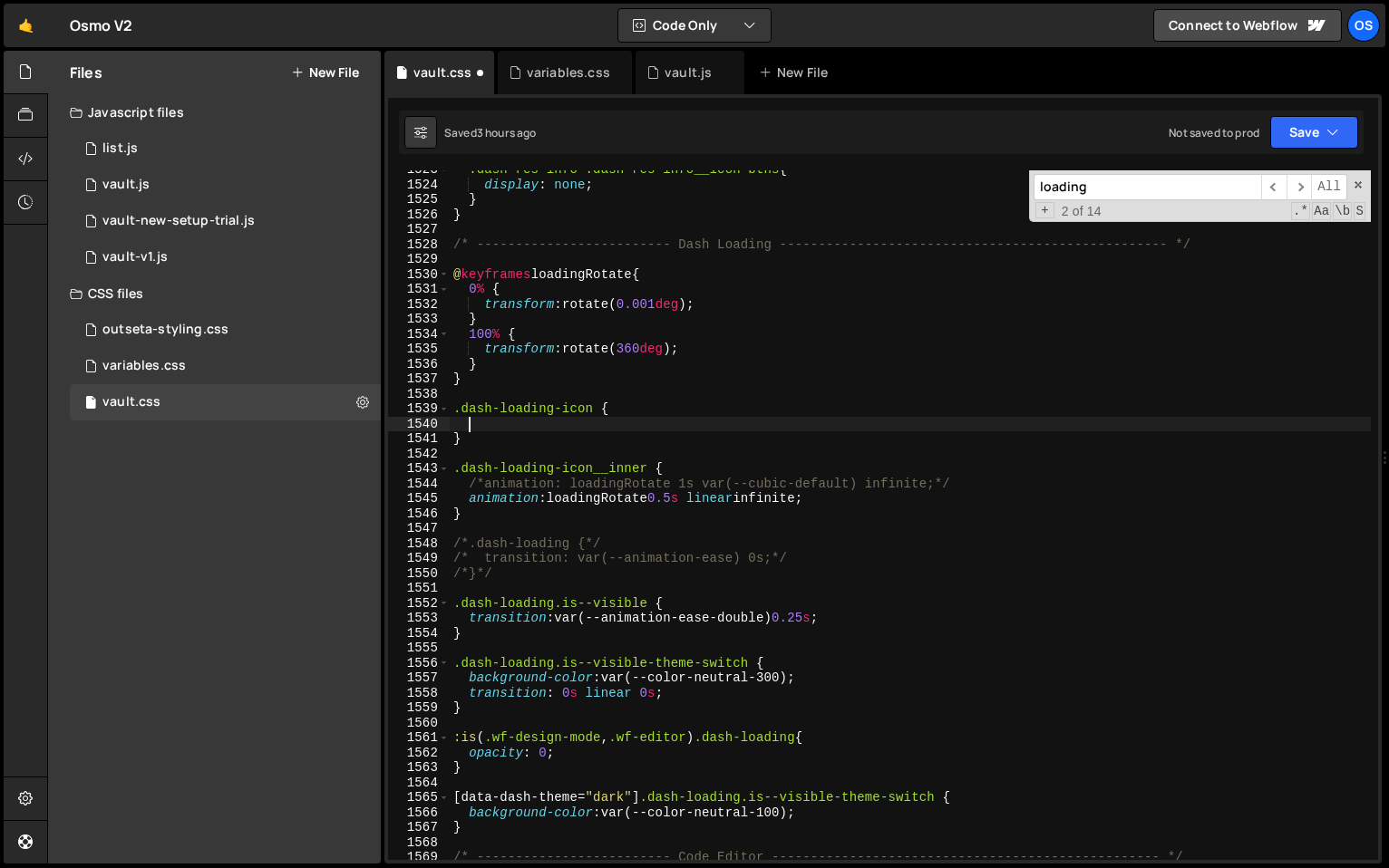
click at [525, 422] on div ".dash-res-info .dash-res-info__icon-btns { display : none ; } } /* ------------…" at bounding box center [910, 522] width 921 height 720
paste textarea "rgba(var(--color-rgb-tint),.1);"
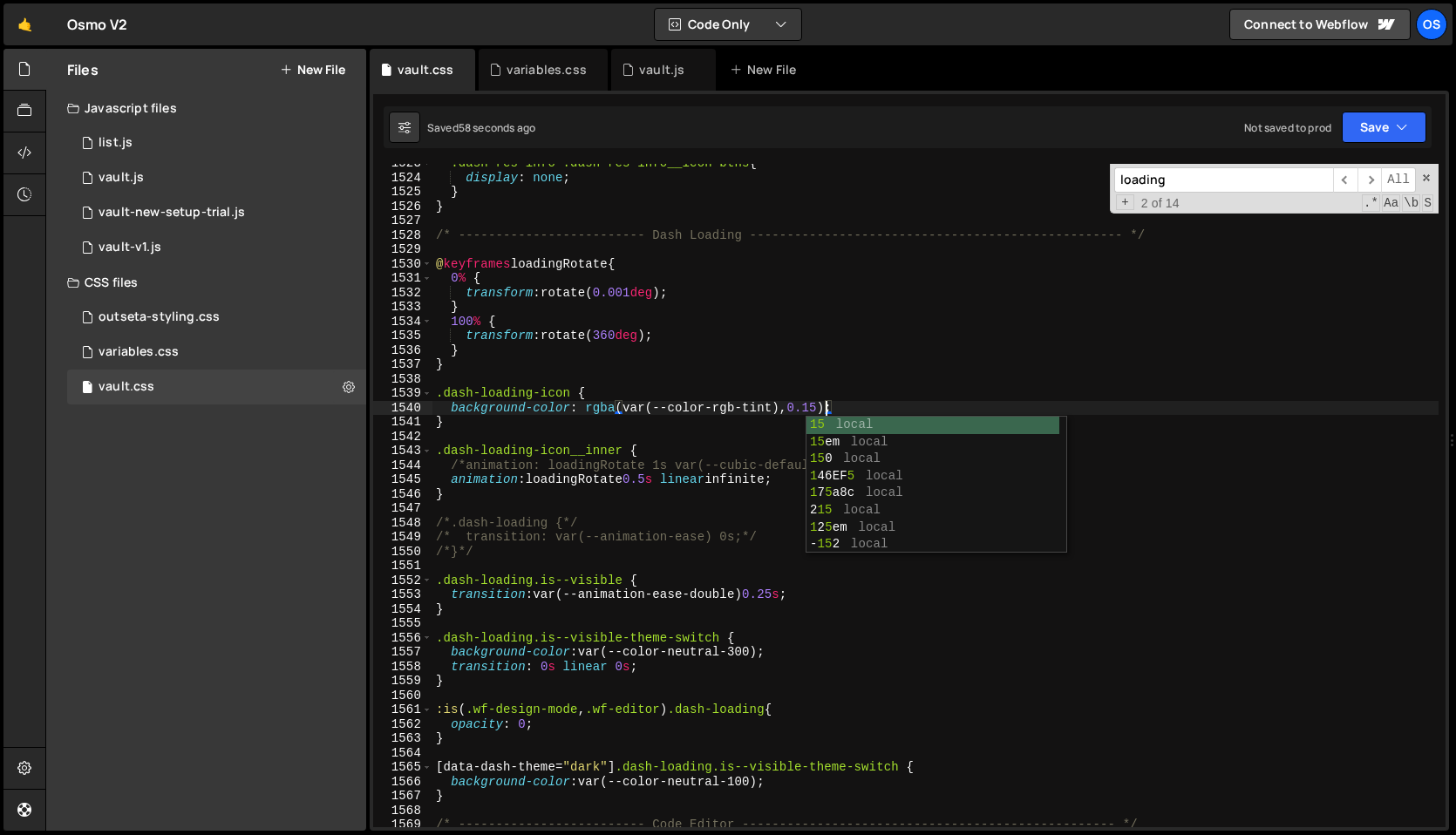
scroll to position [17396, 0]
click at [615, 244] on div ".dash-res-info .dash-res-info__icon-btns { display : none ; } } /* ------------…" at bounding box center [935, 502] width 1006 height 692
type textarea "/* ------------------------- Dash Loading -------------------------------------…"
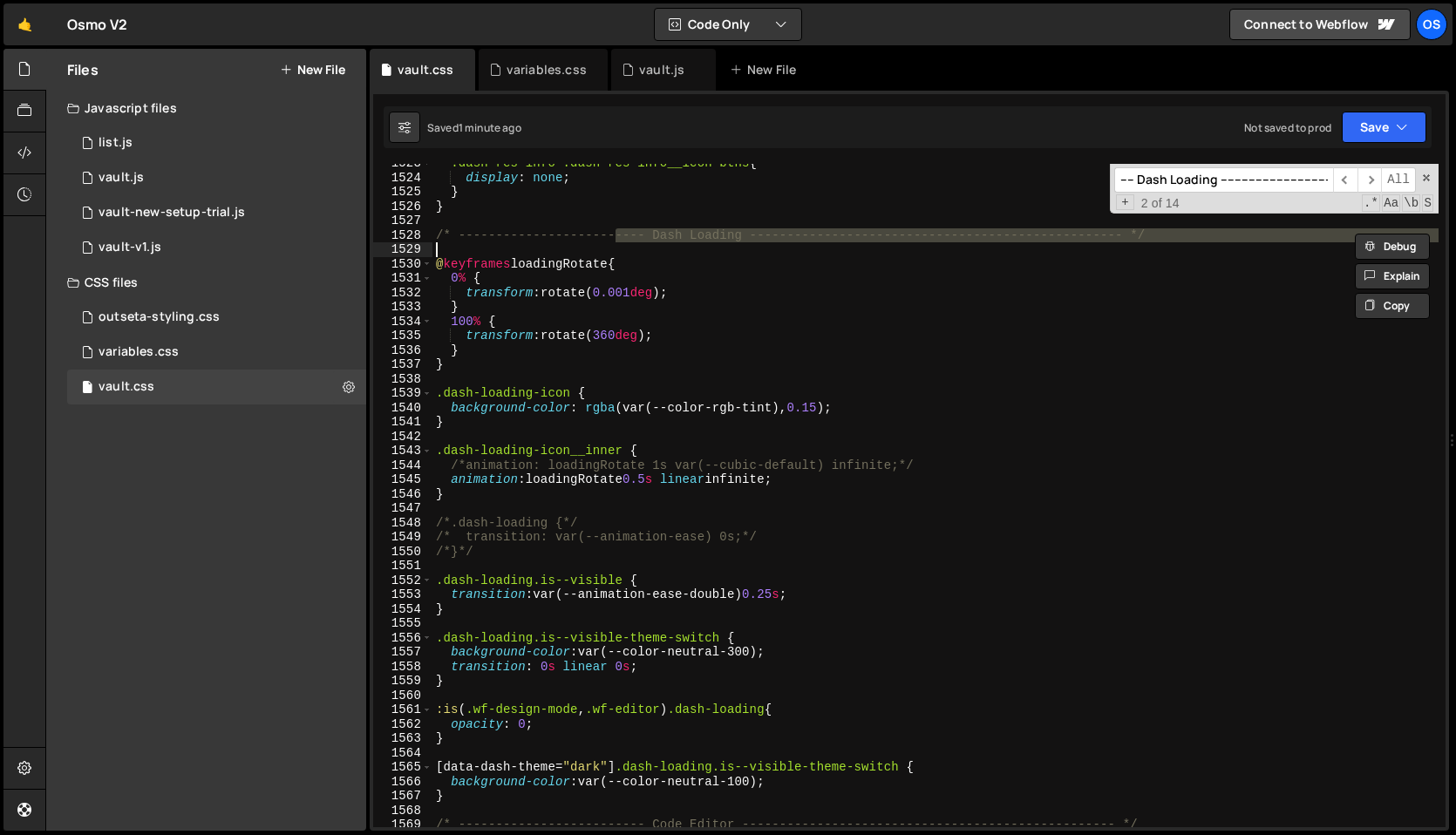
scroll to position [0, 66]
paste input ".dash-side__logo"
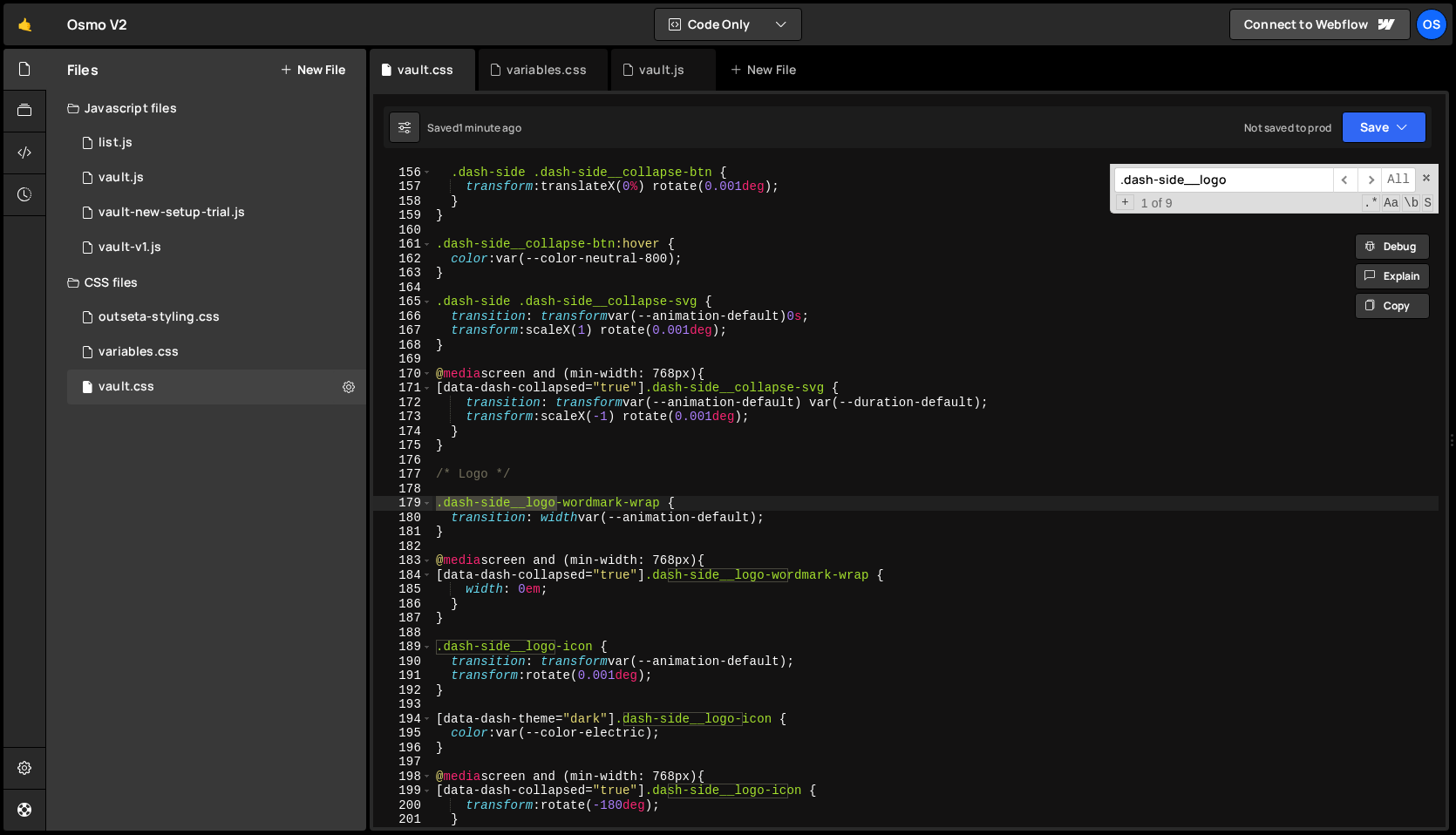
type input ".dash-side__logo"
type textarea "/* Logo */"
click at [562, 470] on div "@ media (hover: none) and (pointer: coarse) { .dash-side .dash-side__collapse-b…" at bounding box center [935, 497] width 1006 height 692
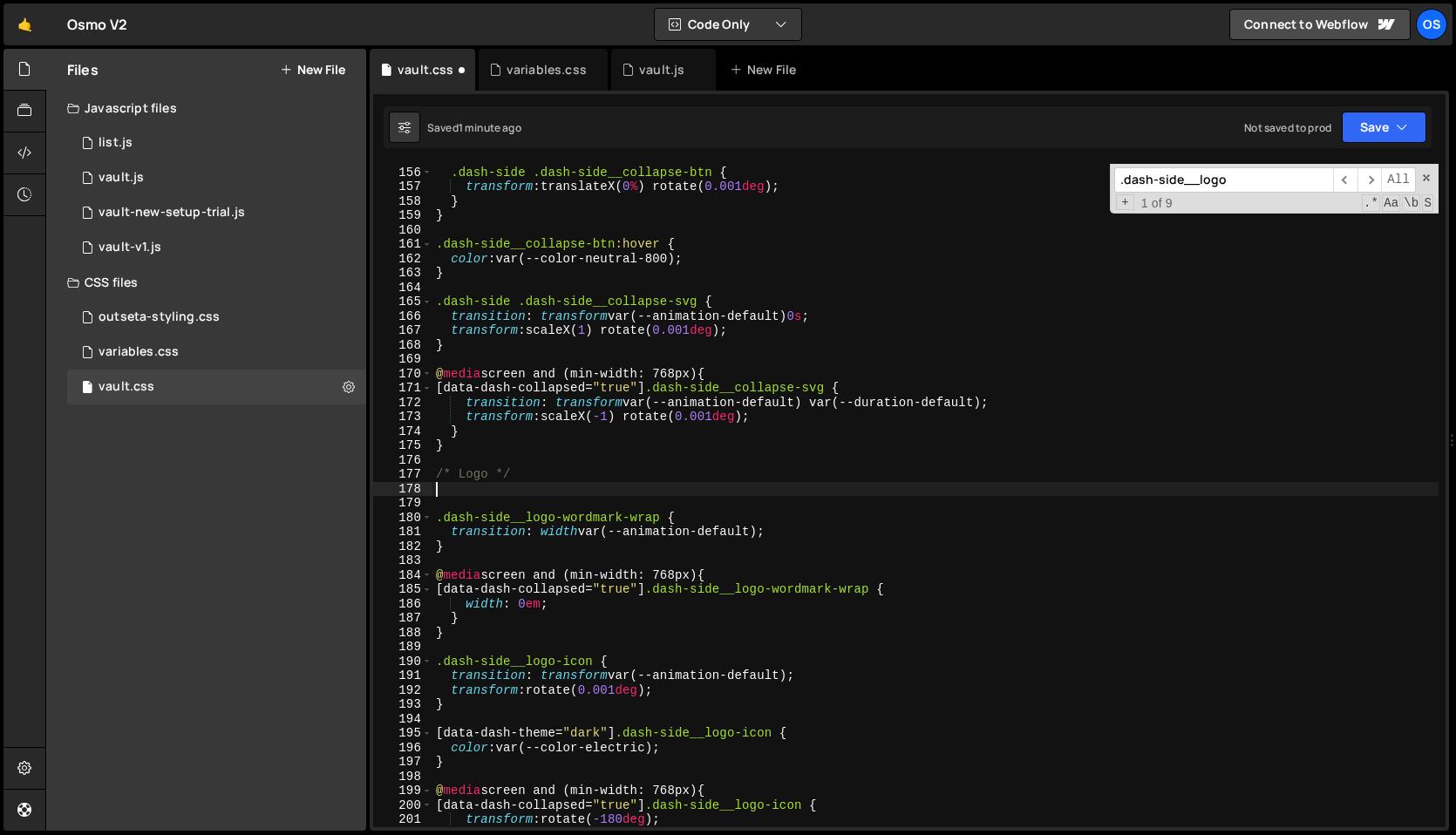
scroll to position [0, 0]
paste textarea ".dash-side__logo"
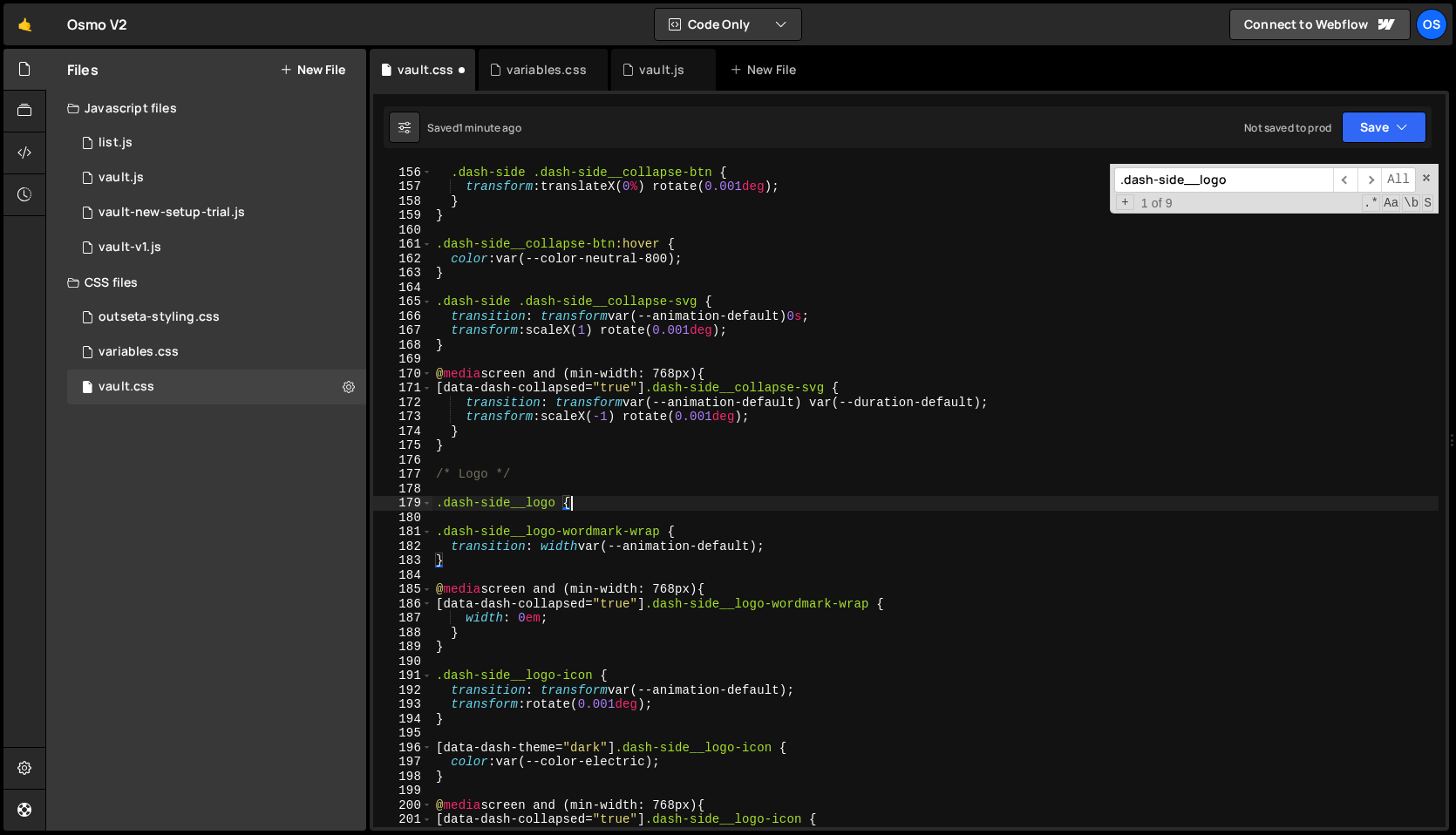
type textarea ".dash-side__logo {}"
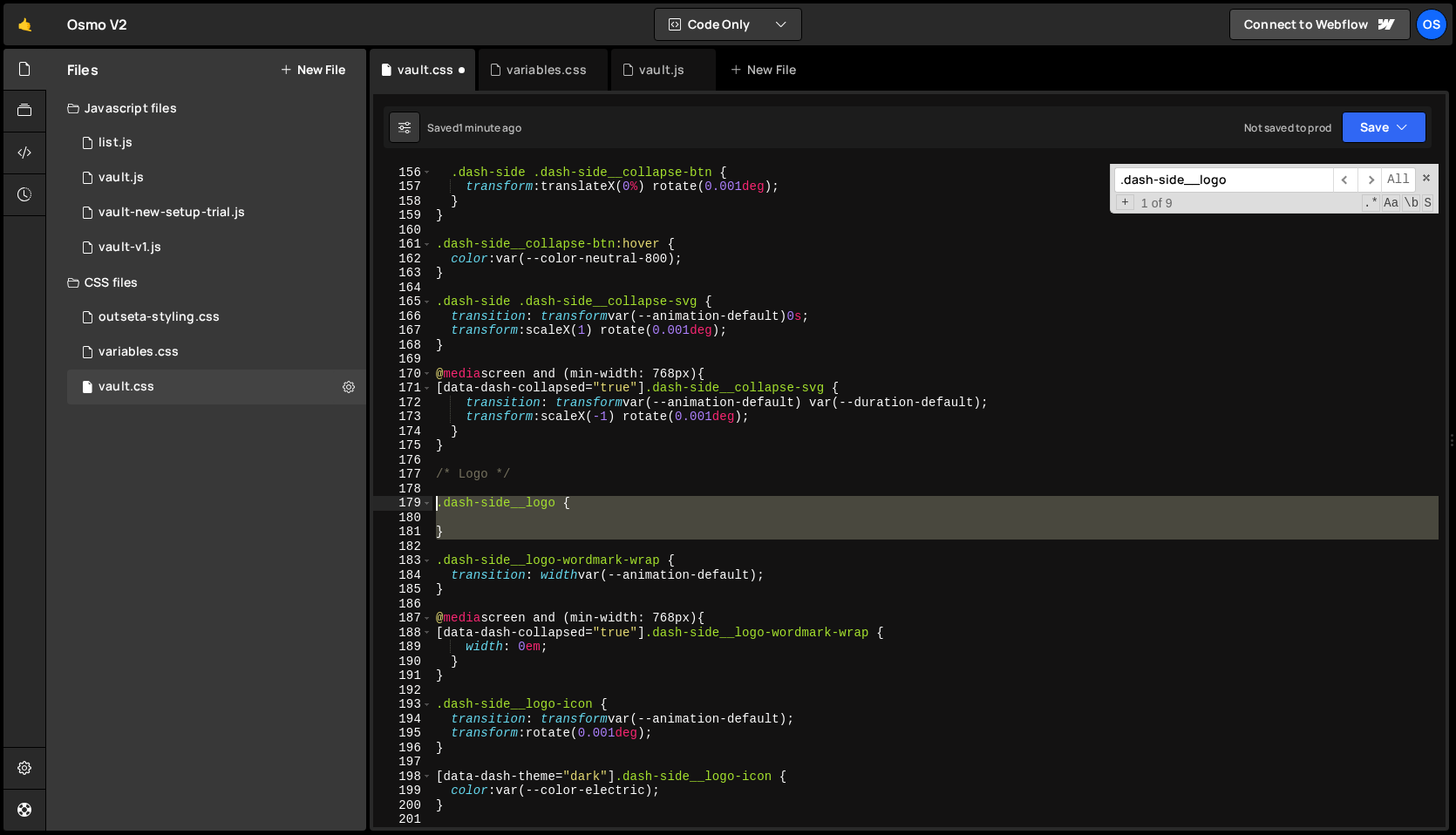
drag, startPoint x: 491, startPoint y: 540, endPoint x: 432, endPoint y: 503, distance: 69.6
click at [432, 503] on div "@ media (hover: none) and (pointer: coarse) { .dash-side .dash-side__collapse-b…" at bounding box center [935, 497] width 1006 height 692
type textarea ".dash-side__logo {"
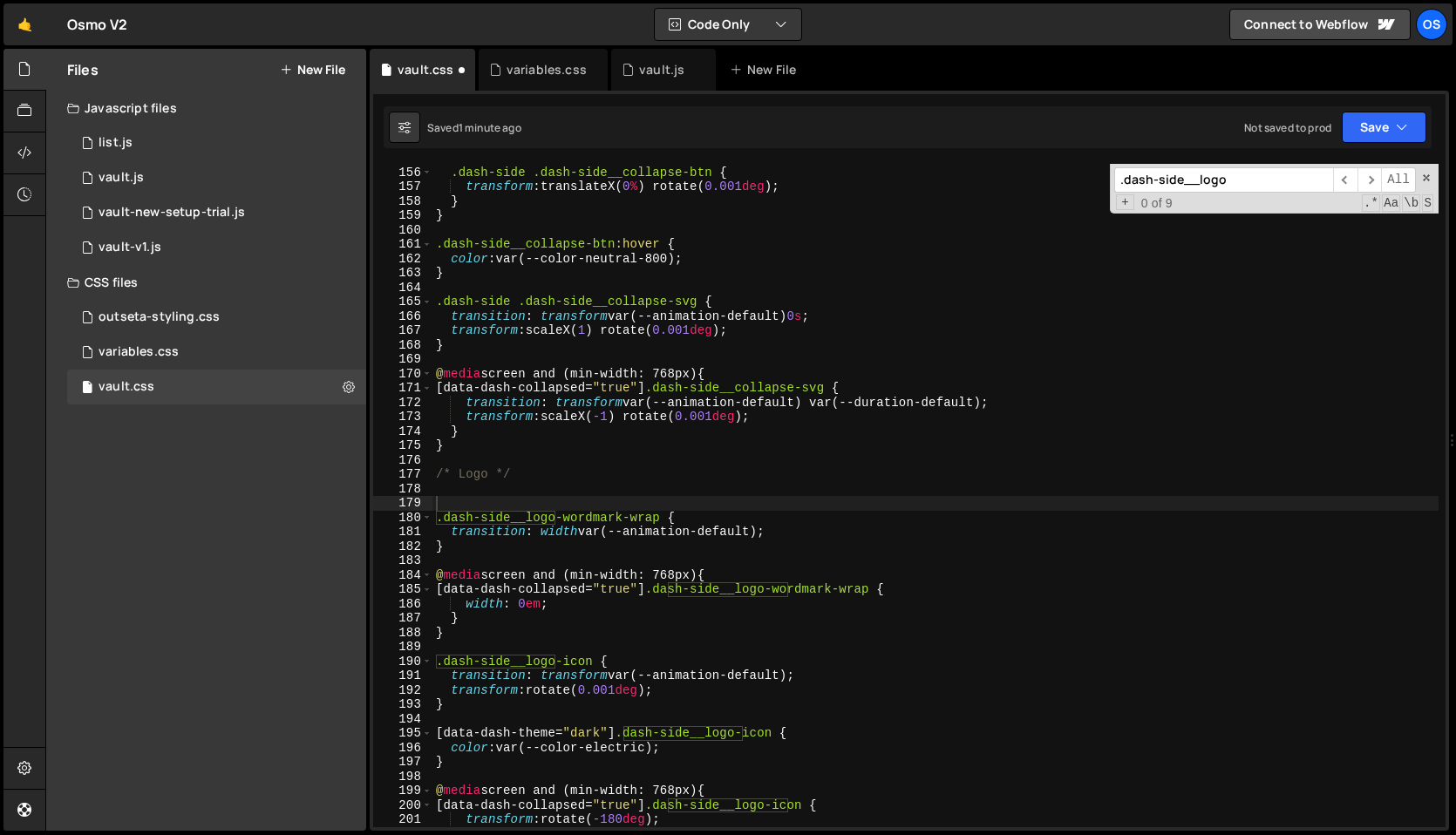
paste input "[data-dash-theme="dark"] .dash-side__logo-icon"
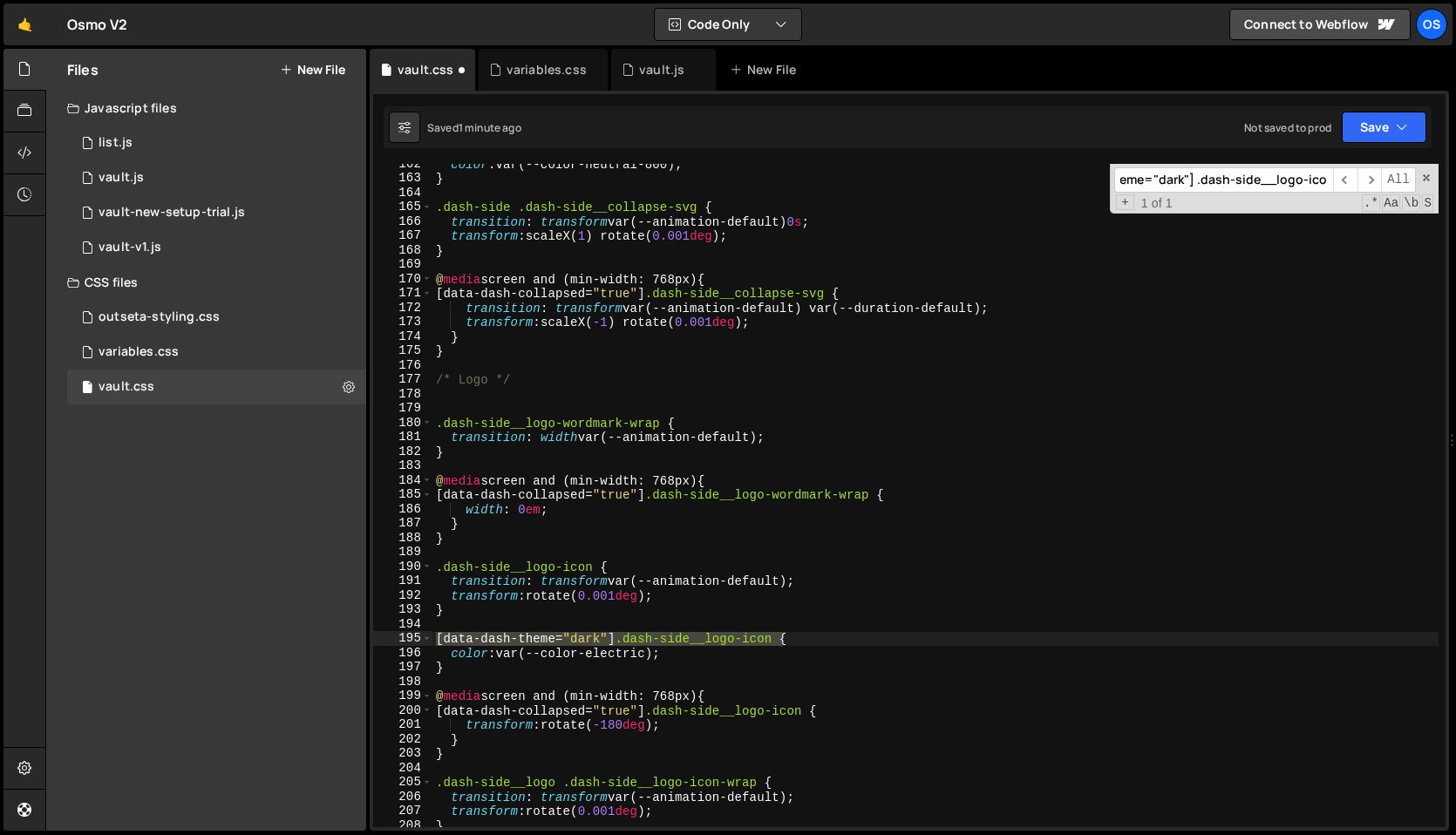
scroll to position [1839, 0]
type input "[data-dash-theme="dark"] .dash-side__logo-icon"
click at [774, 627] on div "color : var(--color-neutral-800) ; } .dash-side .dash-side__collapse-svg { tran…" at bounding box center [935, 503] width 1006 height 692
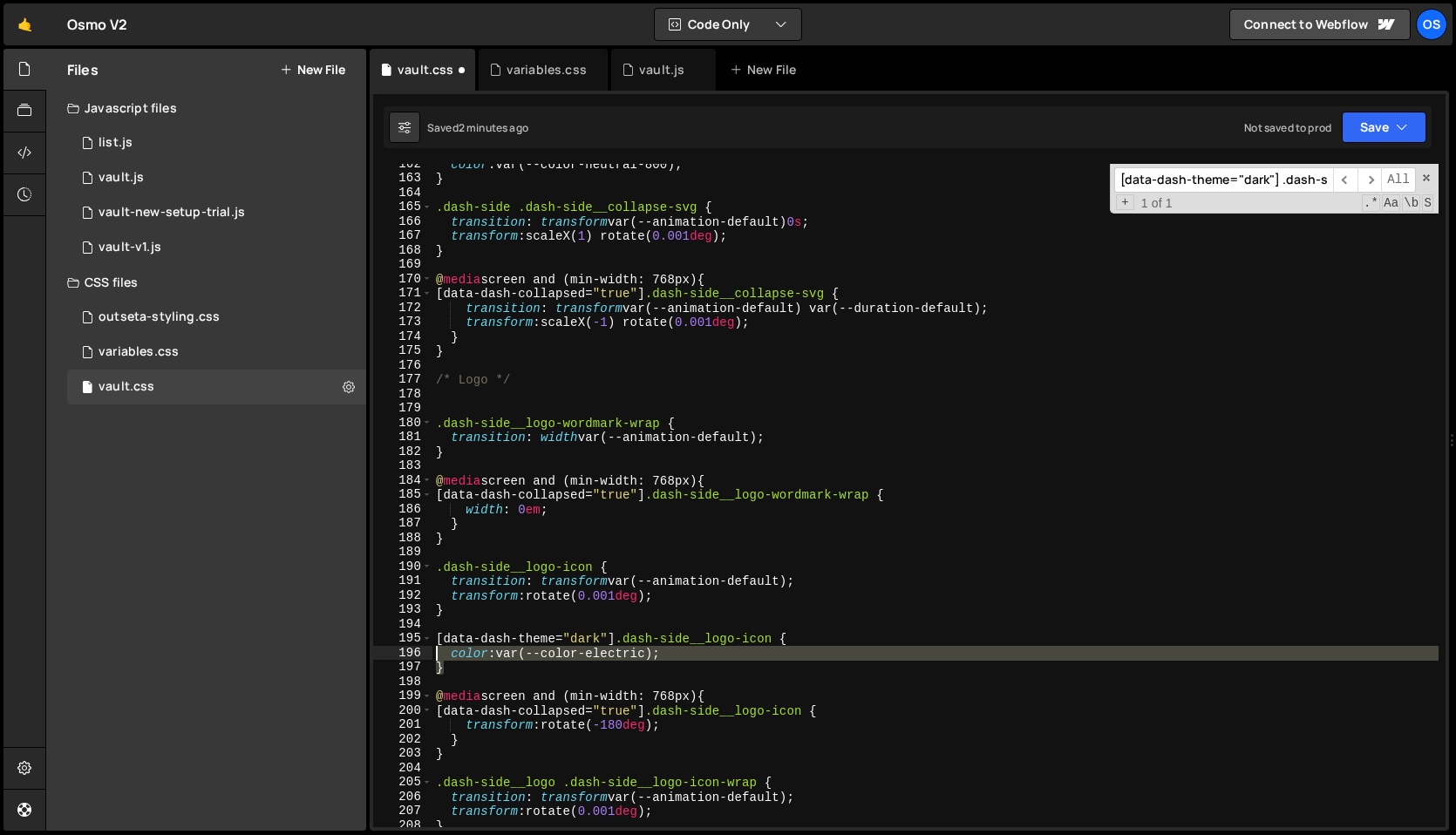
drag, startPoint x: 449, startPoint y: 672, endPoint x: 435, endPoint y: 646, distance: 29.5
click at [435, 646] on div "color : var(--color-neutral-800) ; } .dash-side .dash-side__collapse-svg { tran…" at bounding box center [935, 503] width 1006 height 692
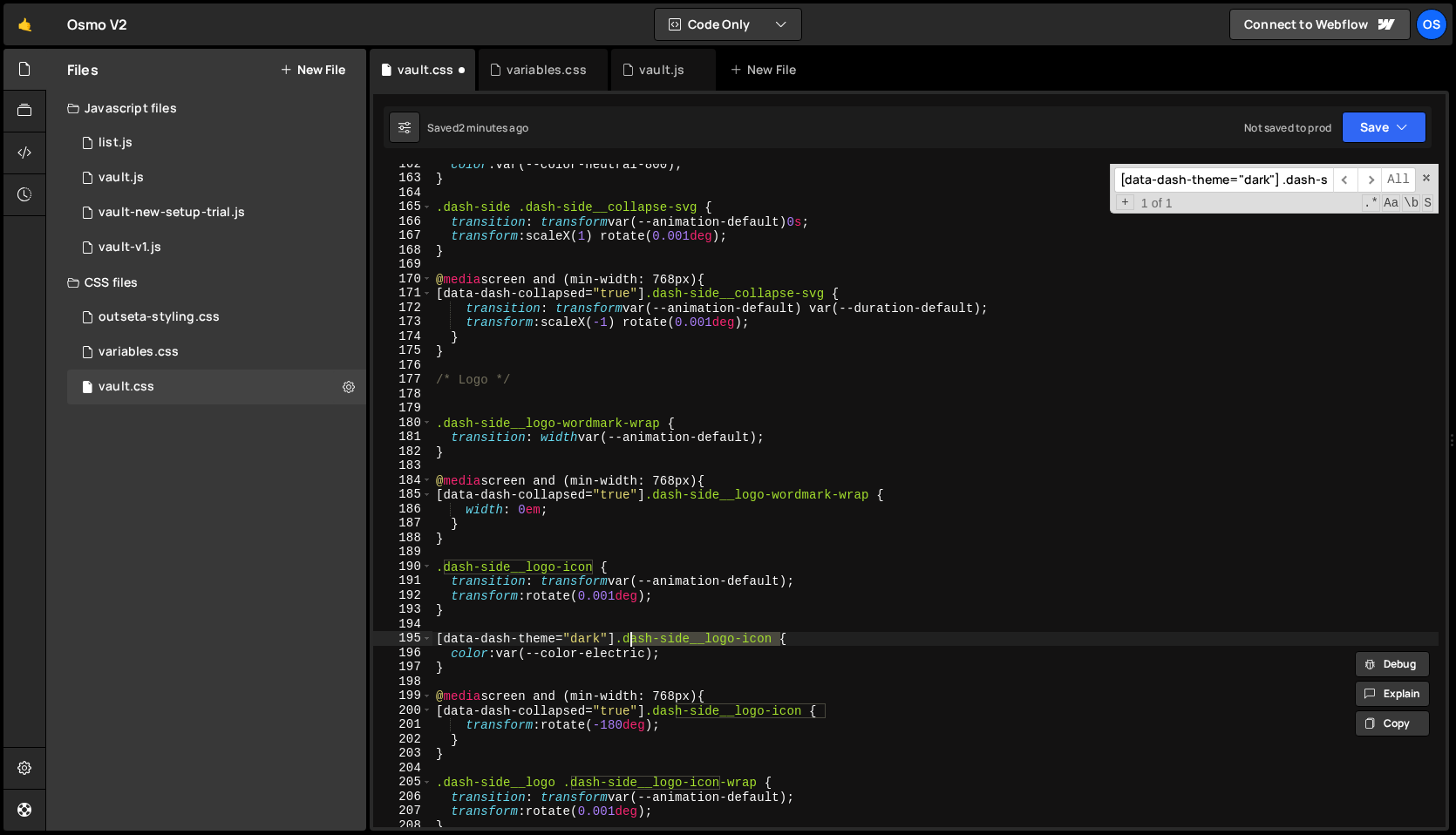
drag, startPoint x: 782, startPoint y: 639, endPoint x: 625, endPoint y: 638, distance: 157.0
click at [625, 638] on div "color : var(--color-neutral-800) ; } .dash-side .dash-side__collapse-svg { tran…" at bounding box center [935, 503] width 1006 height 692
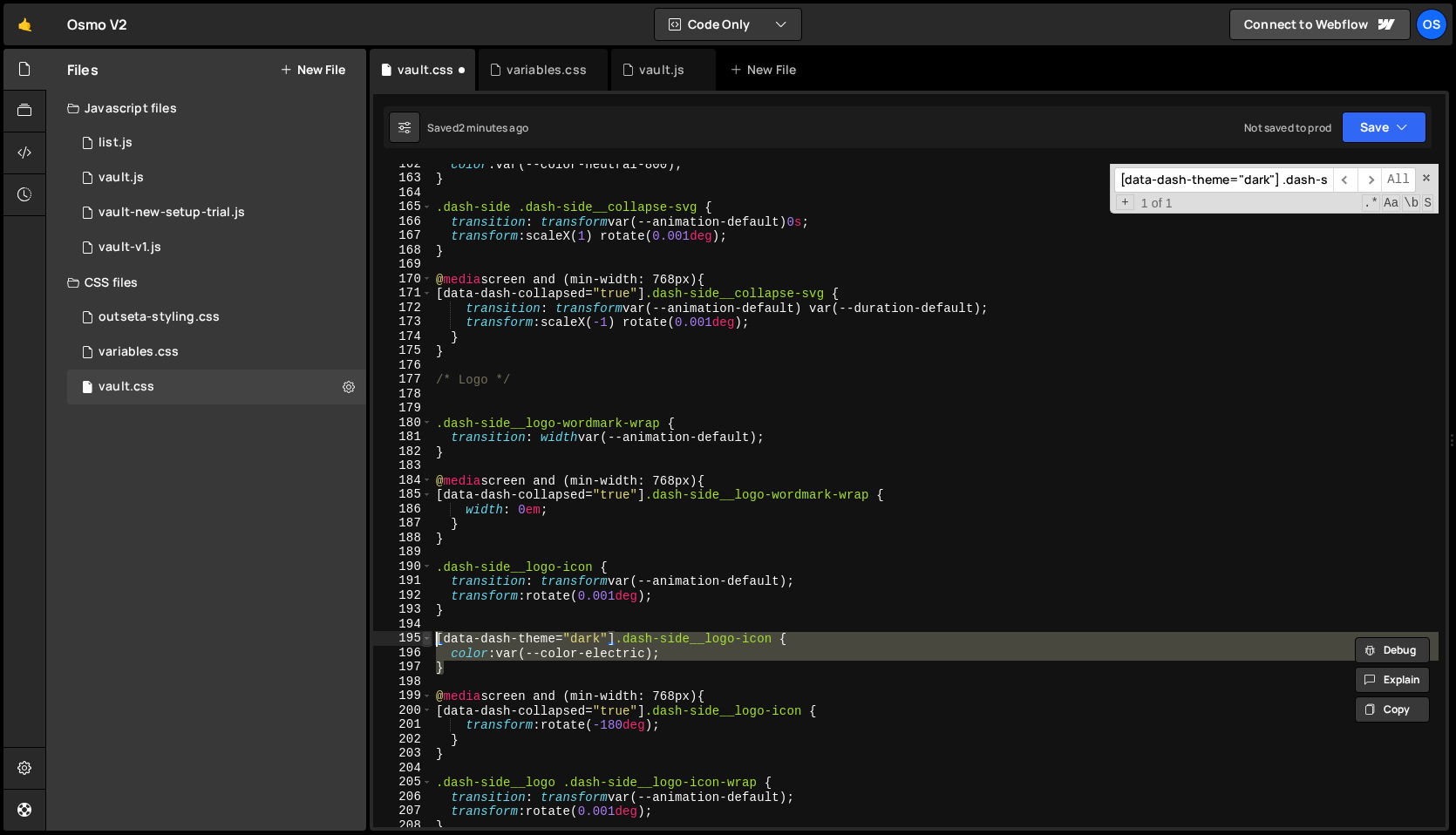
drag, startPoint x: 510, startPoint y: 665, endPoint x: 423, endPoint y: 636, distance: 91.7
click at [423, 636] on div "[data-dash-theme="dark"] .dash-side__logo-icon { 162 163 164 165 166 167 168 16…" at bounding box center [909, 495] width 1072 height 663
click at [468, 608] on div "color : var(--color-neutral-800) ; } .dash-side .dash-side__collapse-svg { tran…" at bounding box center [935, 503] width 1006 height 692
type textarea "}"
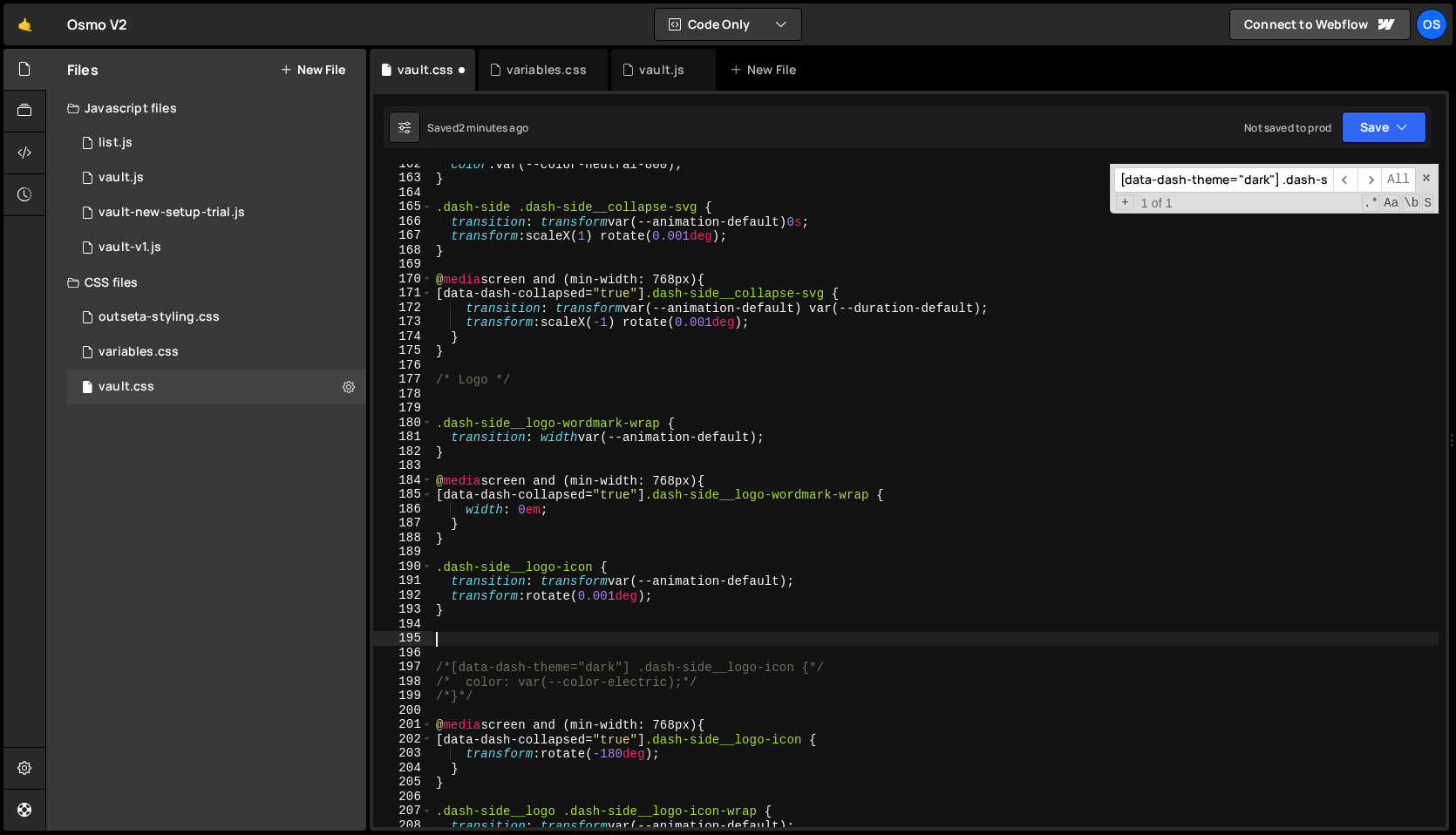
paste textarea ".dash-side__logo-icon"
type textarea ".dash-side__logo-icon {}"
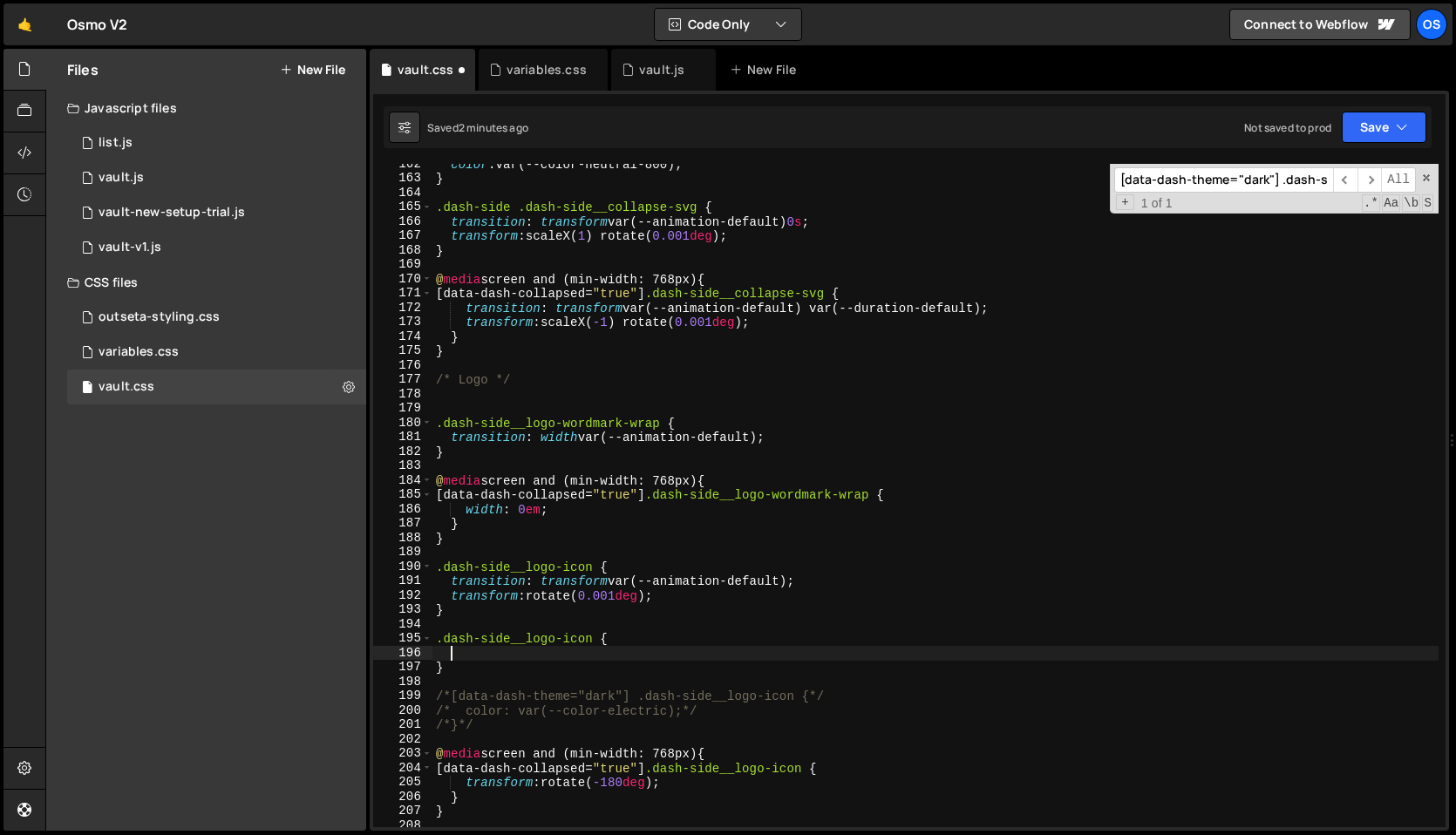
type textarea "v"
click at [453, 652] on div "color : var(--color-neutral-800) ; } .dash-side .dash-side__collapse-svg { tran…" at bounding box center [935, 503] width 1006 height 692
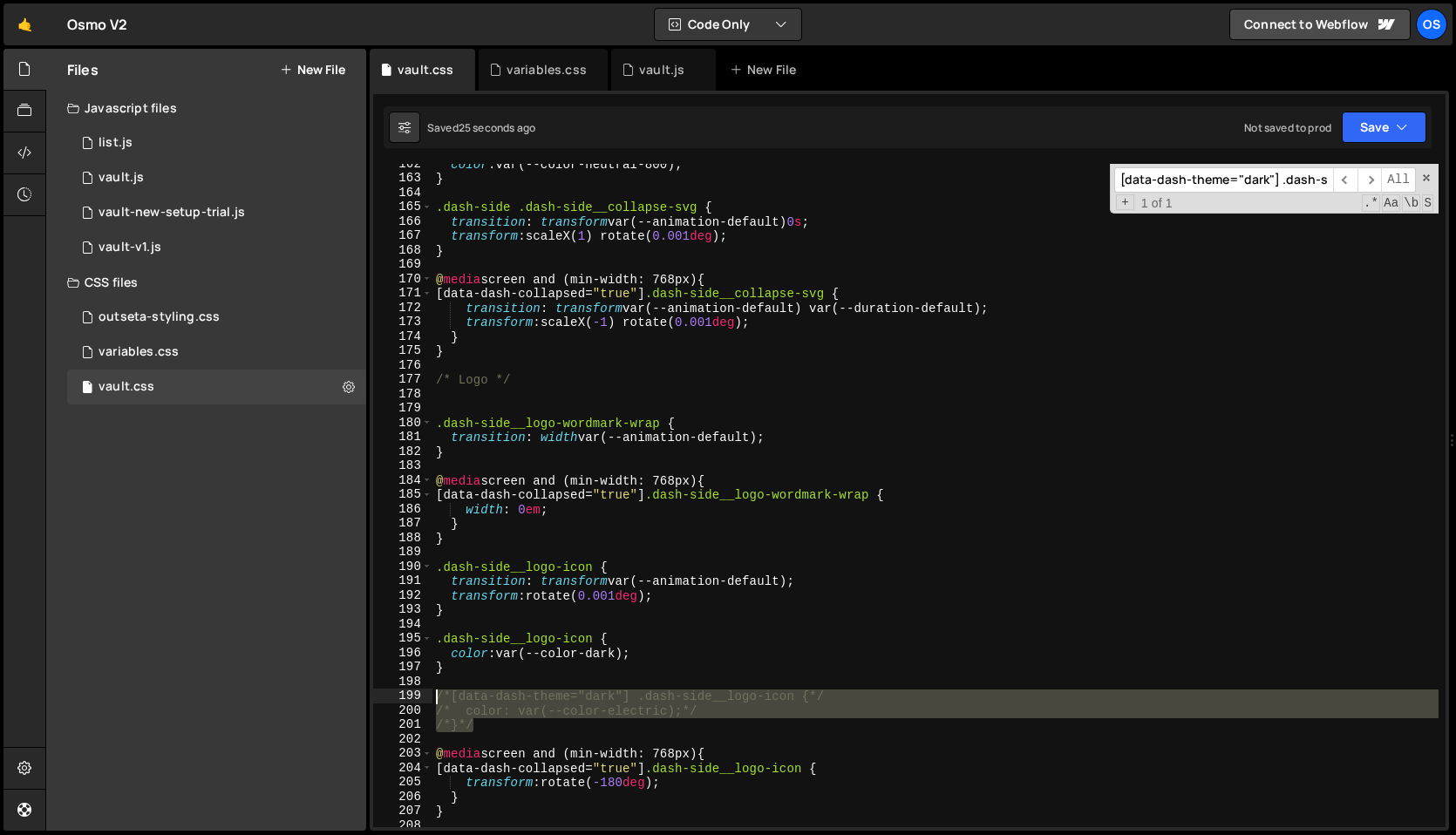
drag, startPoint x: 479, startPoint y: 726, endPoint x: 407, endPoint y: 695, distance: 78.4
click at [407, 695] on div "color: var(--color-dark); 162 163 164 165 166 167 168 169 170 171 172 173 174 1…" at bounding box center [909, 495] width 1072 height 663
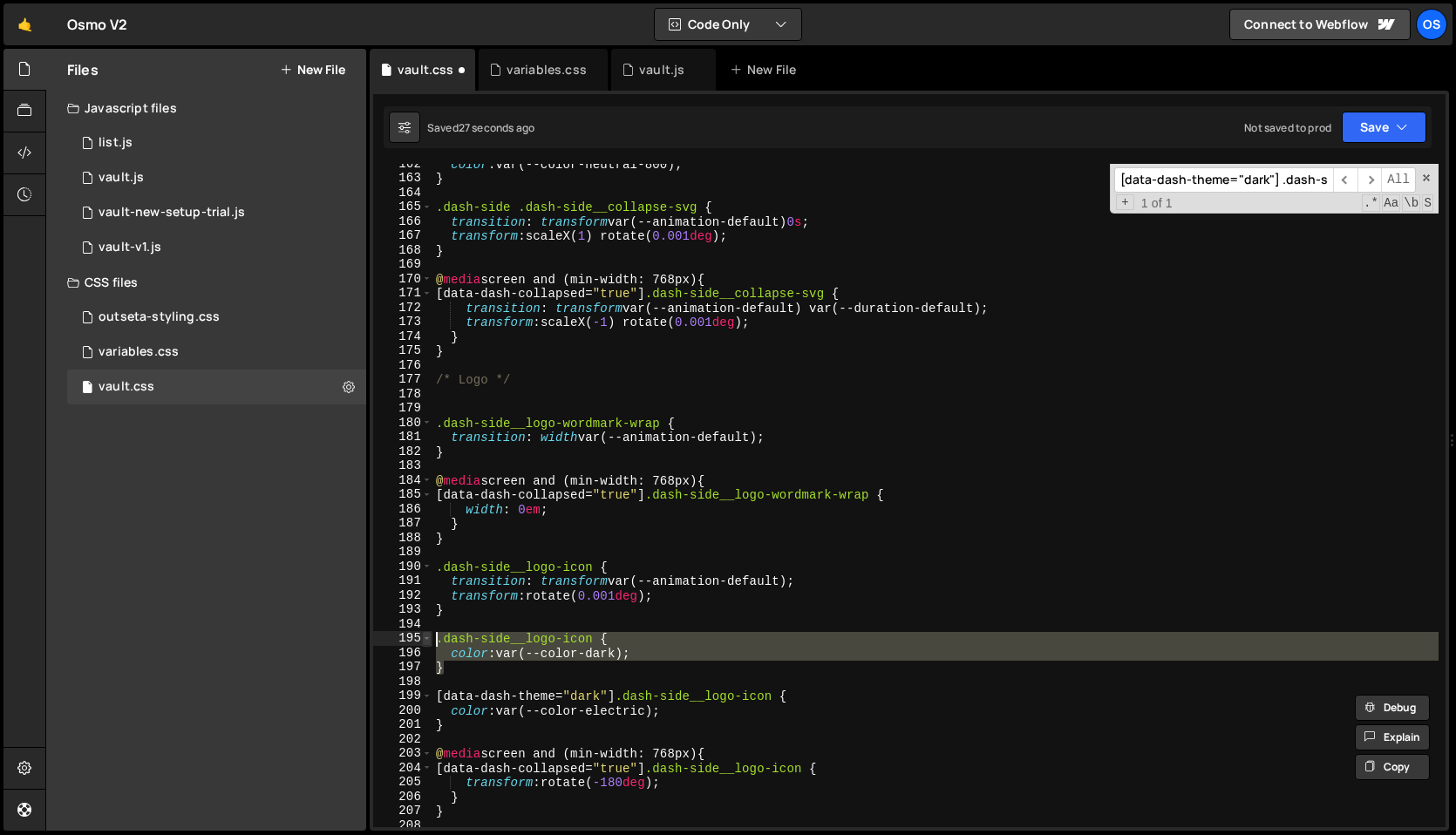
drag, startPoint x: 474, startPoint y: 670, endPoint x: 423, endPoint y: 641, distance: 58.7
click at [423, 641] on div "[data-dash-theme="dark"] .dash-side__logo-icon { color: var(--color-electric); …" at bounding box center [909, 495] width 1072 height 663
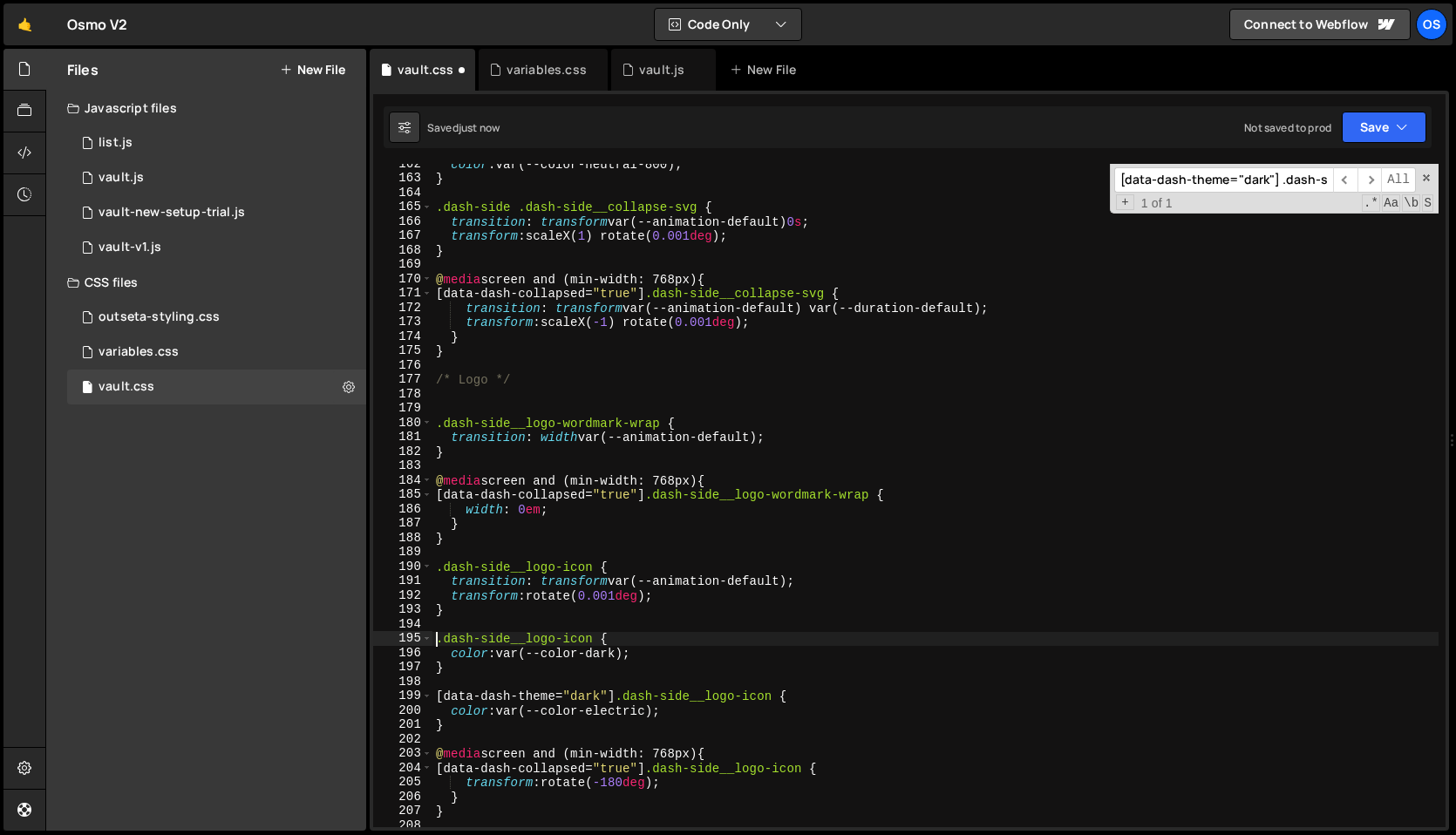
click at [614, 657] on div "color : var(--color-neutral-800) ; } .dash-side .dash-side__collapse-svg { tran…" at bounding box center [935, 503] width 1006 height 692
type textarea "color: var(--color-purple);"
click at [615, 549] on div "color : var(--color-neutral-800) ; } .dash-side .dash-side__collapse-svg { tran…" at bounding box center [935, 503] width 1006 height 692
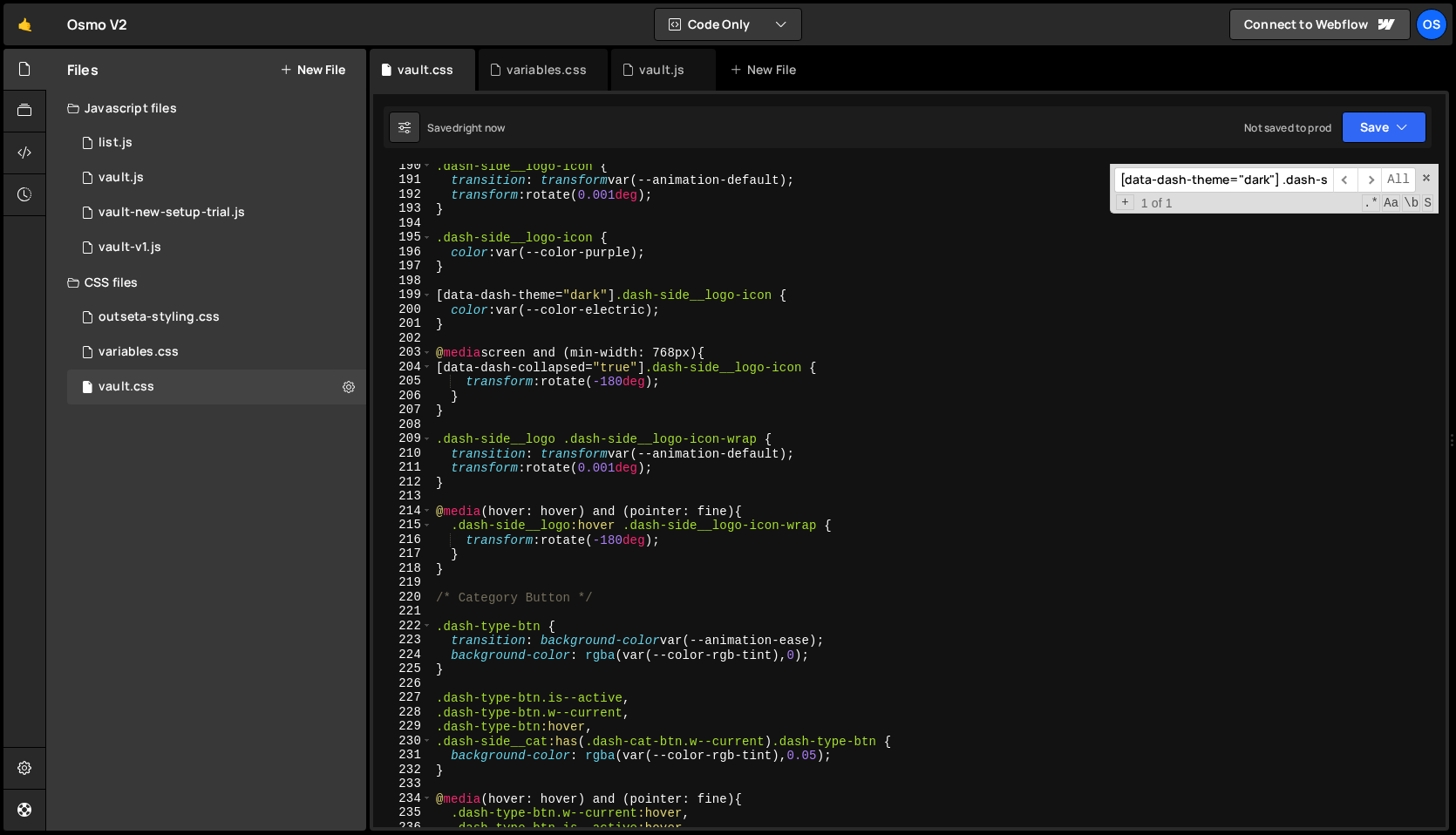
scroll to position [2153, 0]
click at [497, 340] on div ".dash-side__logo-icon { transition : transform var(--animation-default) ; trans…" at bounding box center [935, 505] width 1006 height 692
paste input ".dash[data-dash-theme="dark"] .dash-search__results .sr__click:hover .dash-comm…"
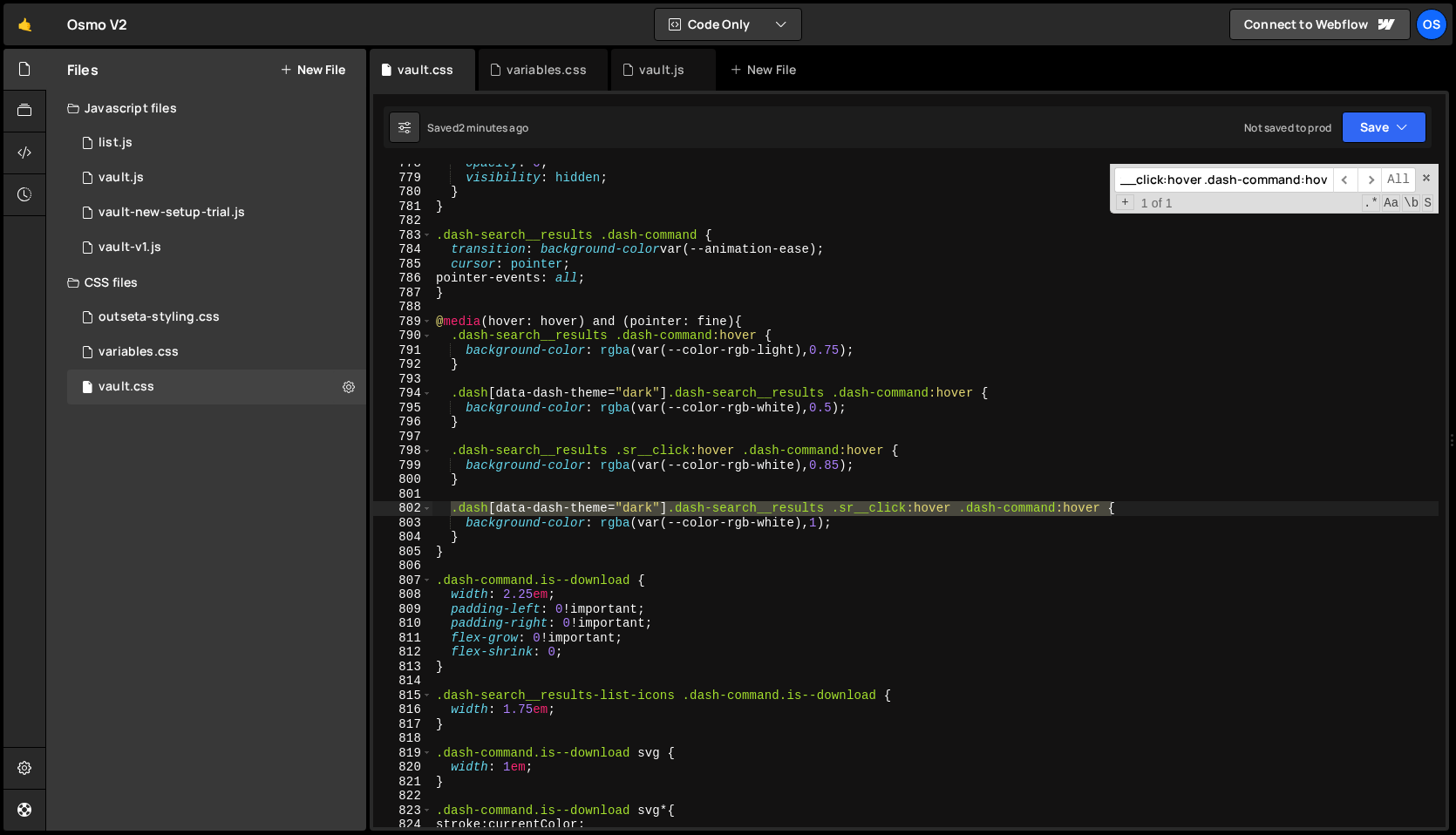
scroll to position [8868, 0]
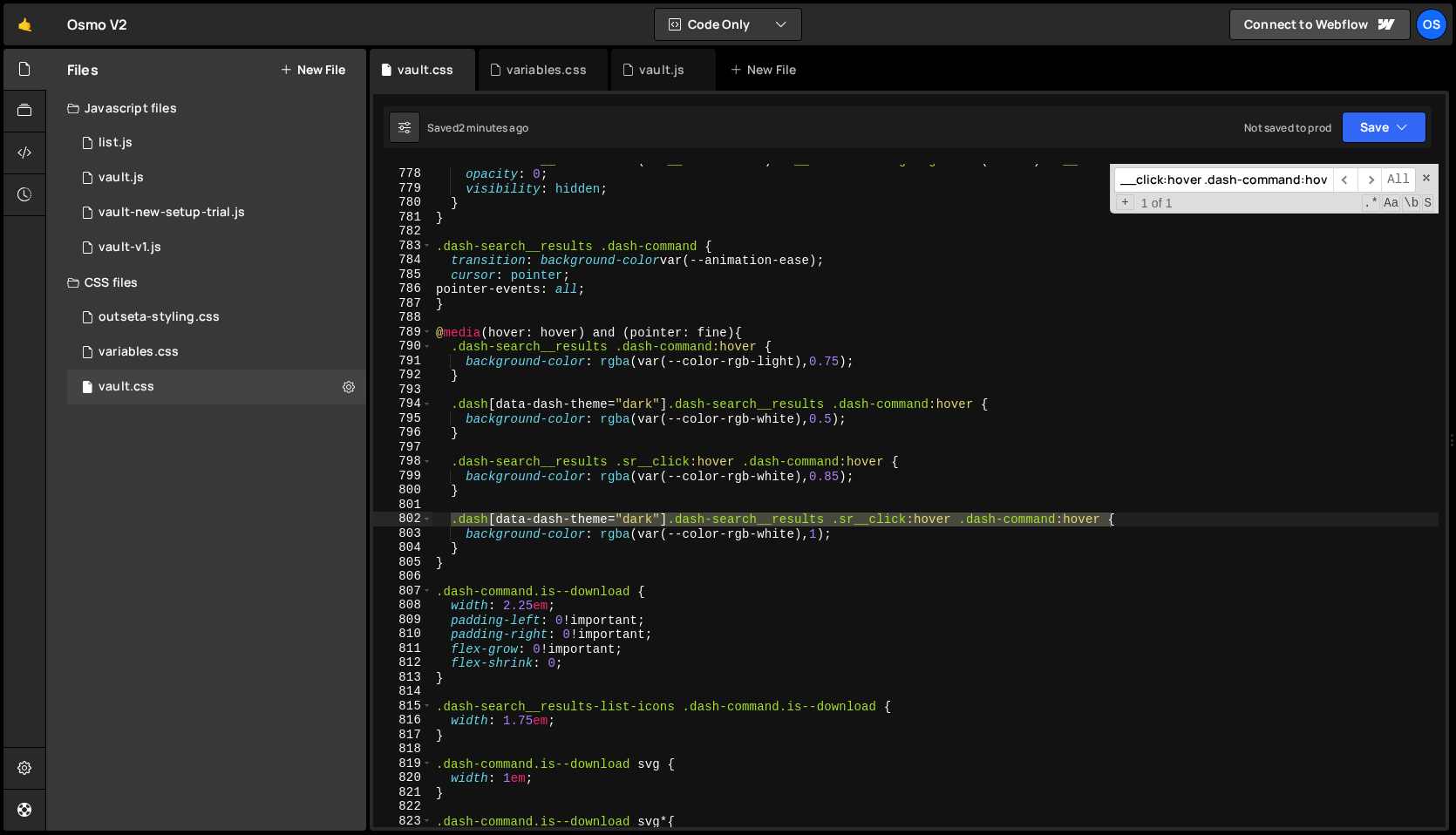
type input ".dash[data-dash-theme="dark"] .dash-search__results .sr__click:hover .dash-comm…"
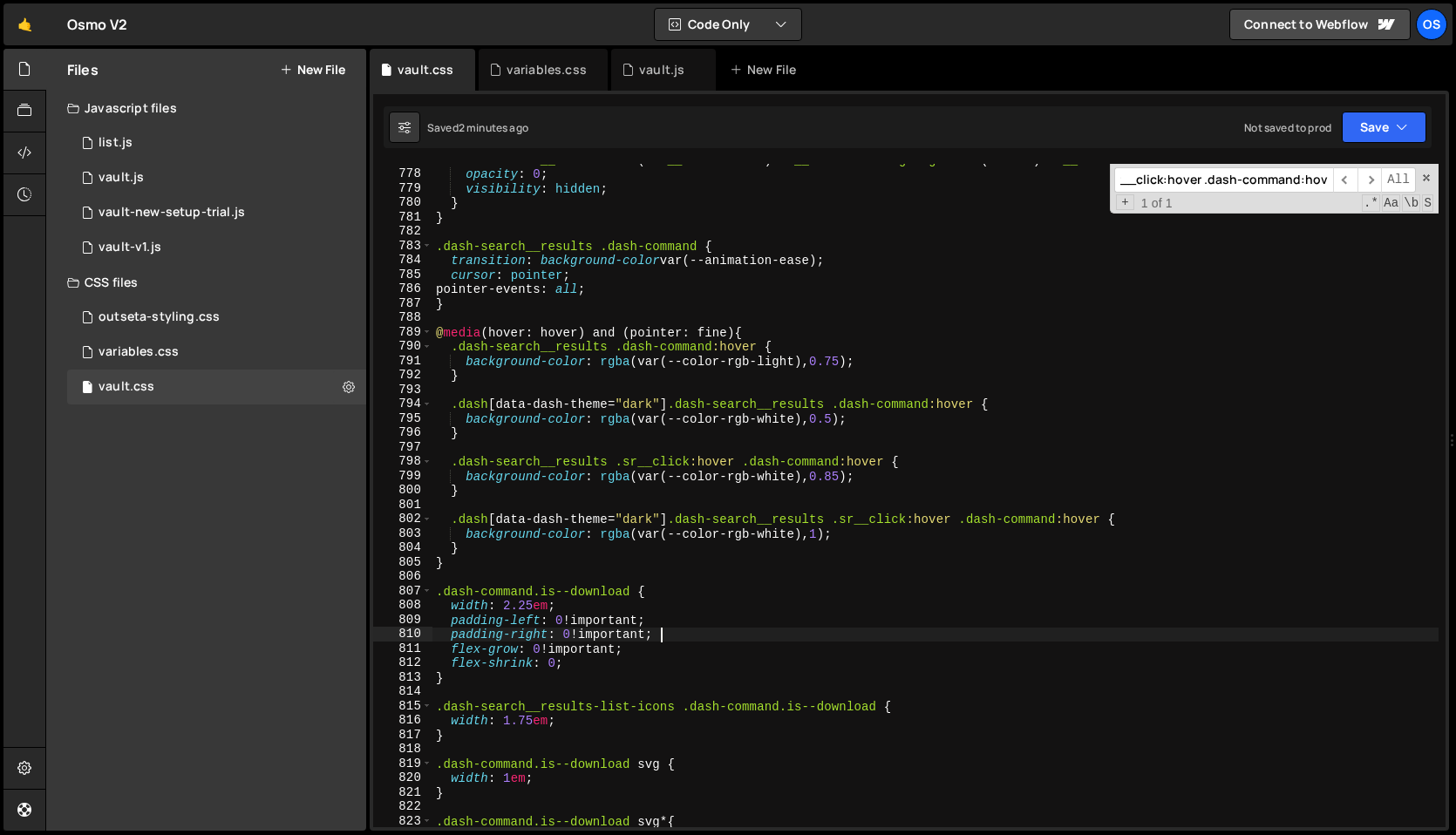
scroll to position [0, 0]
click at [827, 634] on div ".dash-search__results :has ( .sr__click :hover ) .sr__click.is--highlight :not …" at bounding box center [935, 499] width 1006 height 692
click at [823, 538] on div ".dash-search__results :has ( .sr__click :hover ) .sr__click.is--highlight :not …" at bounding box center [935, 499] width 1006 height 692
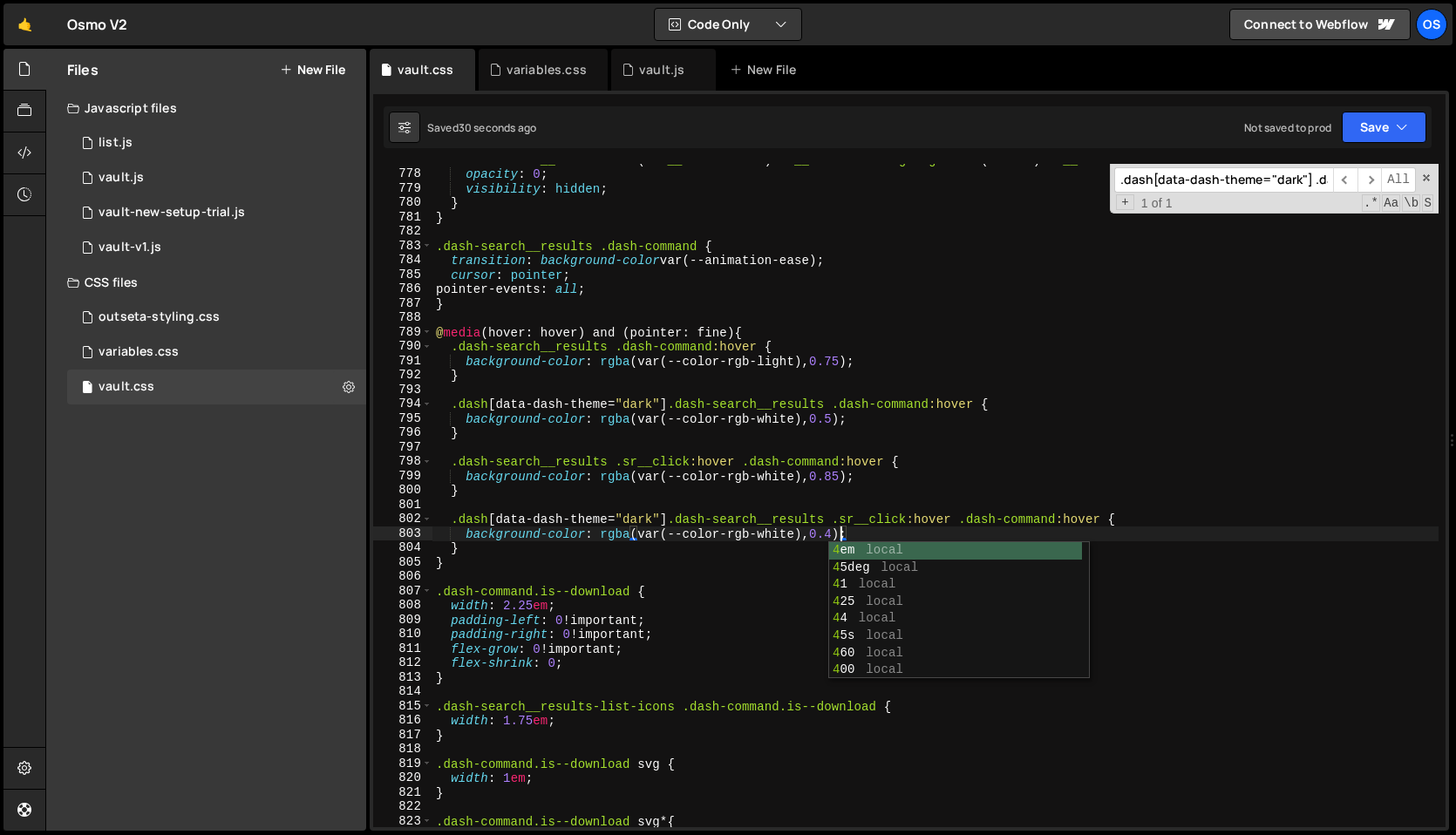
click at [558, 210] on div ".dash-search__results :has ( .sr__click :hover ) .sr__click.is--highlight :not …" at bounding box center [935, 499] width 1006 height 692
type textarea "} }"
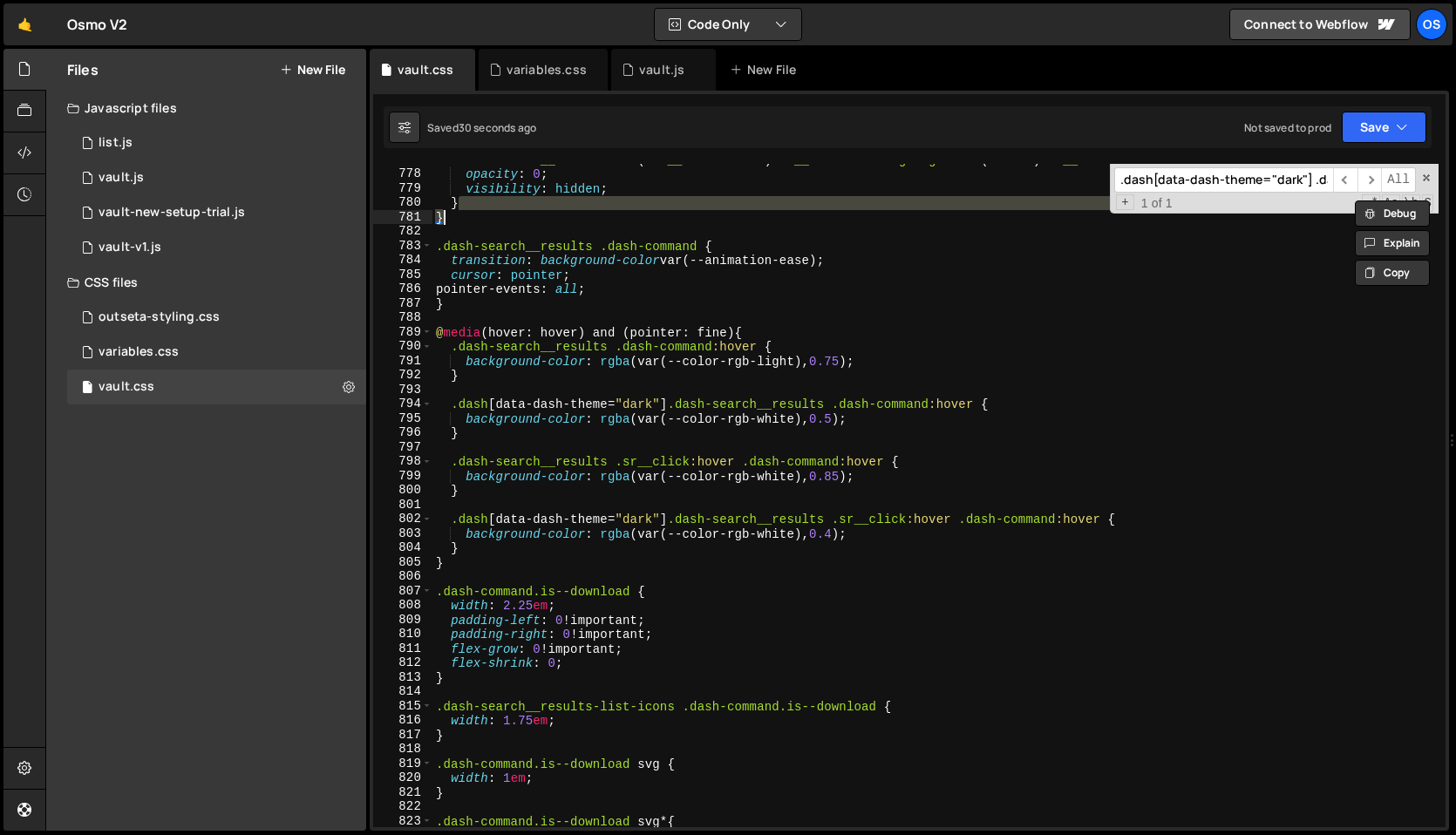
scroll to position [0, 1]
paste input ".dash[data-dash-theme="dark"] .search-dummy .dash-command.is--search-dummy"
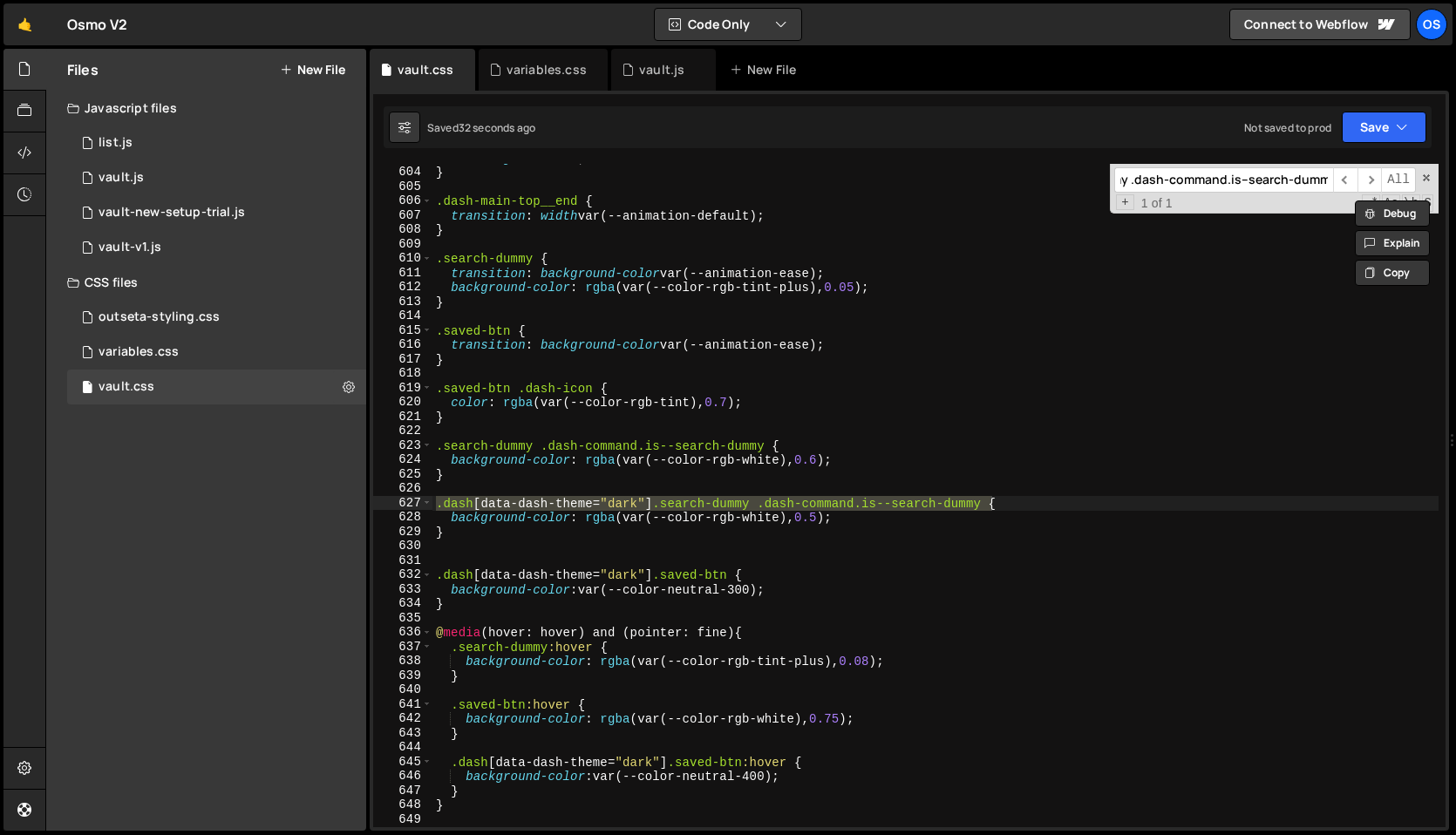
type input ".dash[data-dash-theme="dark"] .search-dummy .dash-command.is--search-dummy"
click at [815, 520] on div "min-height : 1.2 em ; } .dash-main-top__end { transition : width var(--animatio…" at bounding box center [935, 497] width 1006 height 692
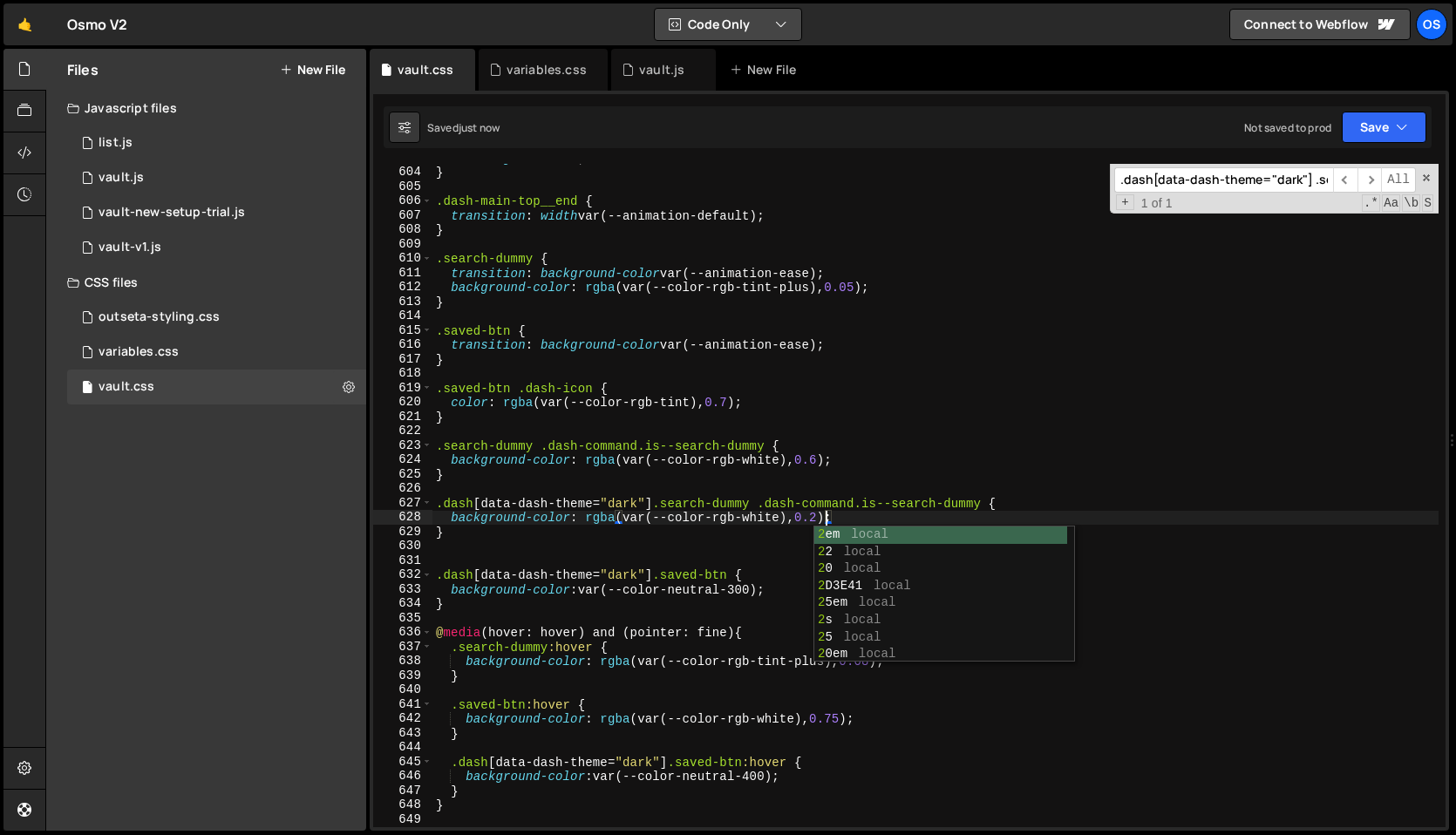
scroll to position [0, 27]
type textarea "background-color: rgba(var(--color-rgb-white), 0.25);"
